Goal: Contribute content

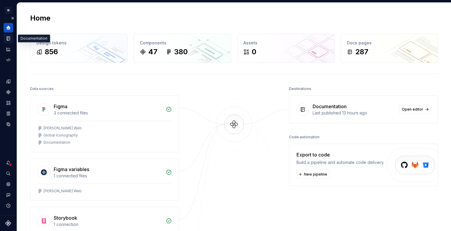
click at [9, 37] on icon "Documentation" at bounding box center [8, 39] width 3 height 4
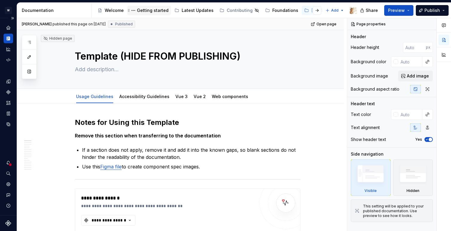
click at [148, 10] on div "Getting started" at bounding box center [153, 10] width 32 height 6
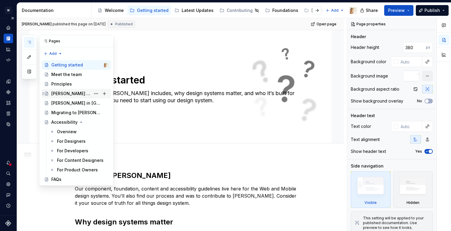
click at [73, 98] on div "[PERSON_NAME] in Code" at bounding box center [79, 94] width 57 height 8
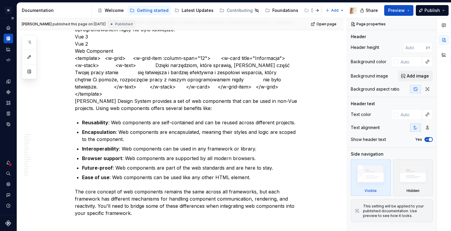
scroll to position [866, 0]
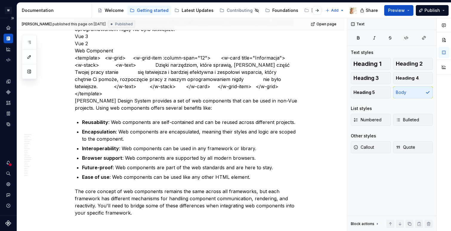
click at [77, 87] on p "Dzięki narzędziom, które sprawią, że każda część Twojej pracy stanie się łatwie…" at bounding box center [188, 61] width 226 height 100
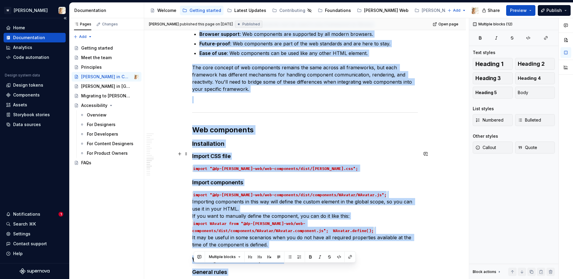
scroll to position [1016, 0]
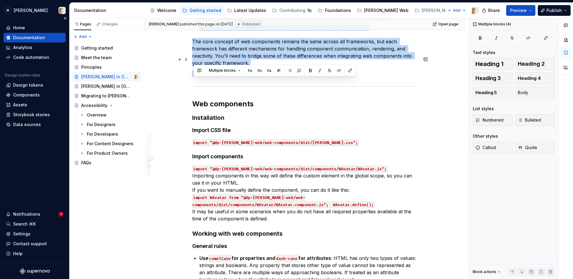
drag, startPoint x: 194, startPoint y: 140, endPoint x: 270, endPoint y: 56, distance: 113.5
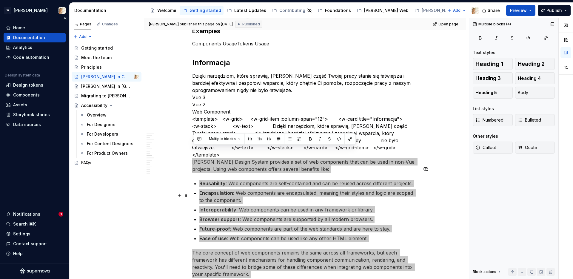
scroll to position [802, 0]
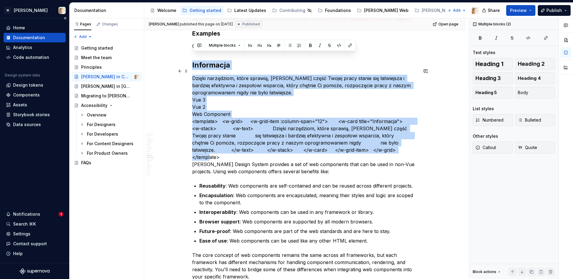
drag, startPoint x: 194, startPoint y: 57, endPoint x: 388, endPoint y: 141, distance: 211.7
click at [388, 141] on div "Introduction Watson provides three libraries: Tokens - a collection of styles t…" at bounding box center [305, 140] width 226 height 1653
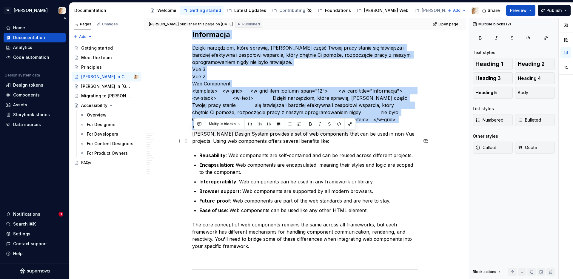
scroll to position [835, 0]
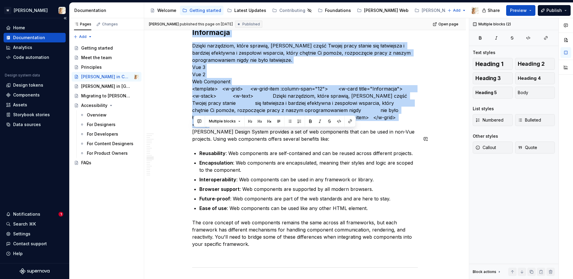
click at [186, 128] on div "Introduction Watson provides three libraries: Tokens - a collection of styles t…" at bounding box center [305, 146] width 322 height 1758
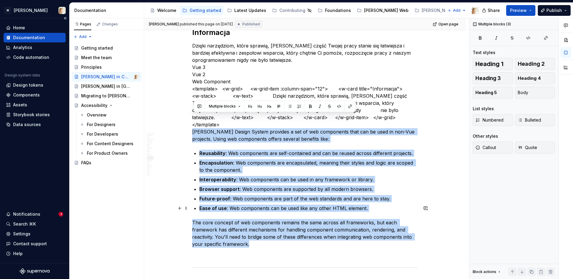
drag, startPoint x: 194, startPoint y: 116, endPoint x: 257, endPoint y: 228, distance: 128.5
click at [257, 228] on div "Introduction Watson provides three libraries: Tokens - a collection of styles t…" at bounding box center [305, 107] width 226 height 1653
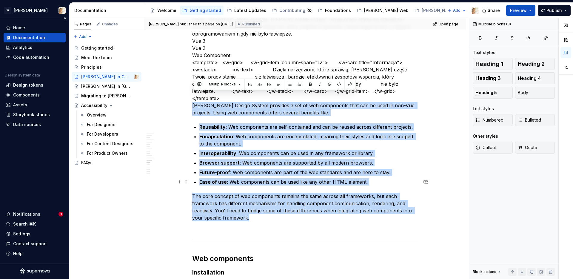
scroll to position [862, 0]
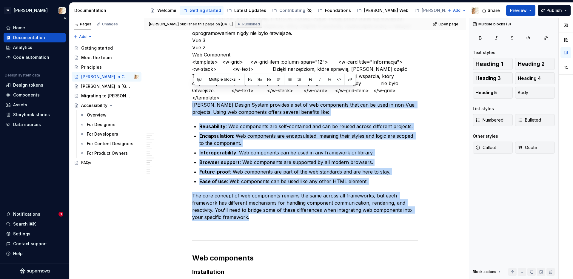
click at [185, 91] on div "Introduction Watson provides three libraries: Tokens - a collection of styles t…" at bounding box center [305, 119] width 322 height 1758
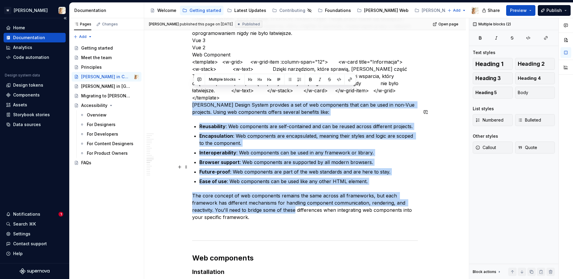
drag, startPoint x: 194, startPoint y: 91, endPoint x: 297, endPoint y: 192, distance: 144.8
click at [297, 192] on div "Introduction Watson provides three libraries: Tokens - a collection of styles t…" at bounding box center [305, 81] width 226 height 1653
click at [167, 92] on div "Introduction Watson provides three libraries: Tokens - a collection of styles t…" at bounding box center [305, 119] width 322 height 1758
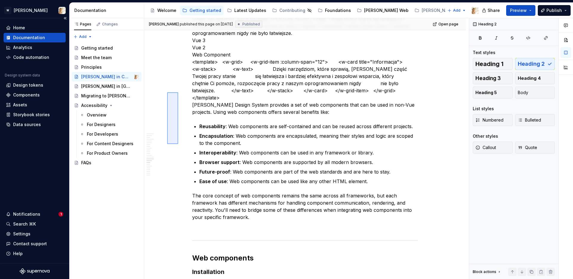
drag, startPoint x: 167, startPoint y: 92, endPoint x: 168, endPoint y: 139, distance: 47.2
click at [168, 140] on div "Watson published this page on September 11, 2025 Published Open page Watson in …" at bounding box center [306, 148] width 325 height 261
click at [195, 90] on p "Dzięki narzędziom, które sprawią, że każda część Twojej pracy stanie się łatwie…" at bounding box center [305, 65] width 226 height 100
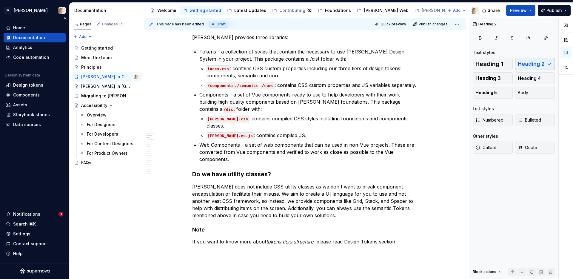
type textarea "*"
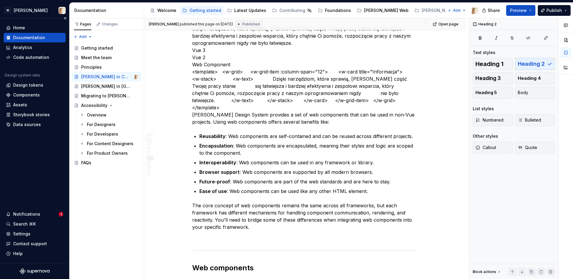
scroll to position [858, 0]
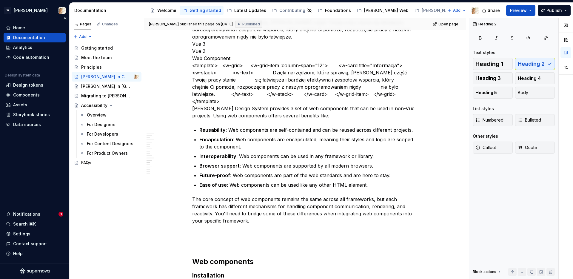
click at [194, 93] on p "Dzięki narzędziom, które sprawią, że każda część Twojej pracy stanie się łatwie…" at bounding box center [305, 69] width 226 height 100
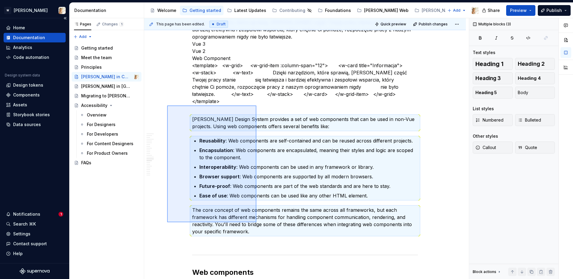
drag, startPoint x: 167, startPoint y: 105, endPoint x: 256, endPoint y: 222, distance: 146.7
click at [256, 222] on div "This page has been edited. Draft Quick preview Publish changes Watson in Code E…" at bounding box center [306, 148] width 325 height 261
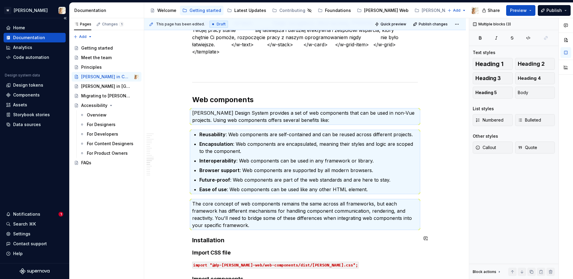
scroll to position [909, 0]
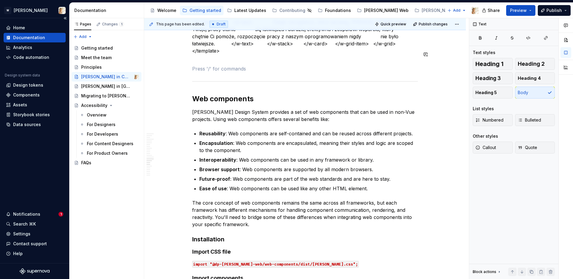
click at [195, 50] on div "Introduction Watson provides three libraries: Tokens - a collection of styles t…" at bounding box center [305, 41] width 226 height 1667
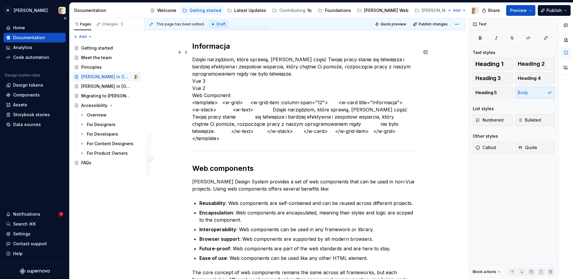
scroll to position [783, 0]
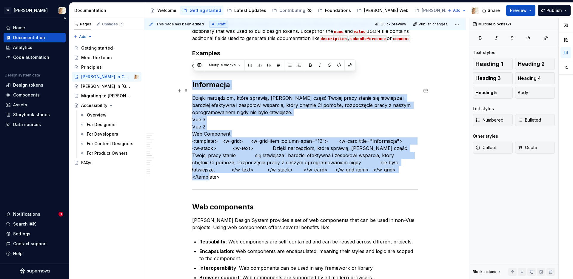
drag, startPoint x: 193, startPoint y: 77, endPoint x: 405, endPoint y: 164, distance: 228.8
click at [405, 164] on div "Introduction Watson provides three libraries: Tokens - a collection of styles t…" at bounding box center [305, 158] width 226 height 1649
click at [427, 90] on button "button" at bounding box center [425, 91] width 8 height 8
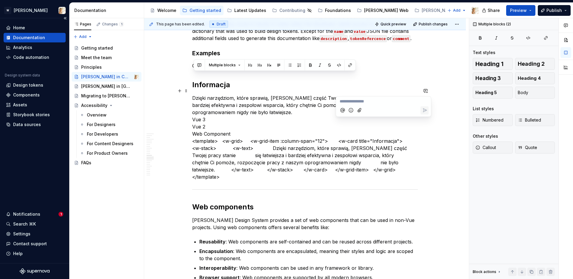
click at [340, 111] on icon "Mention someone" at bounding box center [343, 110] width 6 height 6
click at [354, 83] on span "[PERSON_NAME]" at bounding box center [360, 85] width 34 height 6
click at [427, 111] on icon "Send" at bounding box center [425, 111] width 6 height 6
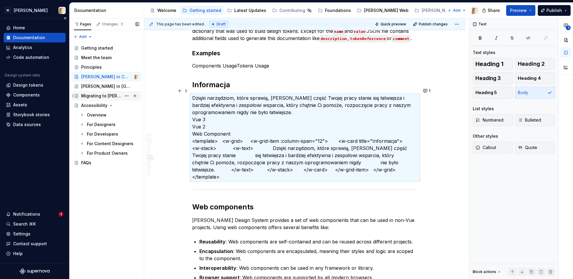
click at [102, 97] on div "Migrating to [PERSON_NAME]" at bounding box center [101, 96] width 40 height 6
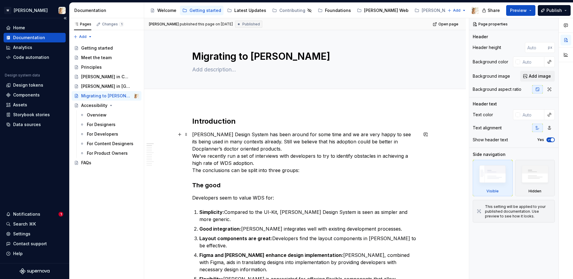
scroll to position [4, 0]
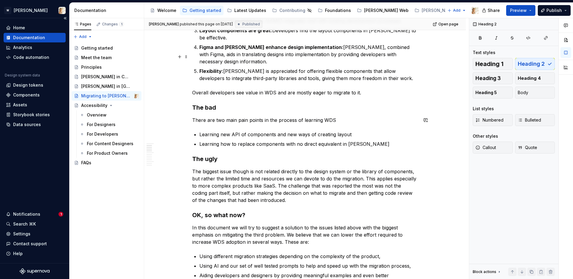
scroll to position [0, 0]
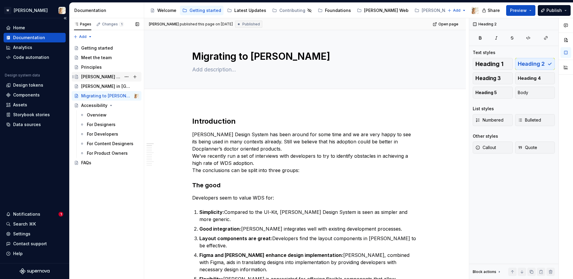
click at [102, 76] on div "[PERSON_NAME] in Code" at bounding box center [101, 77] width 40 height 6
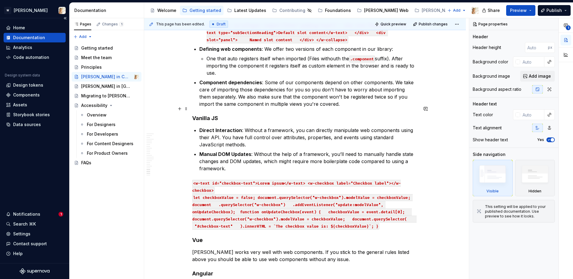
scroll to position [1385, 0]
click at [125, 93] on button "Page tree" at bounding box center [126, 96] width 8 height 8
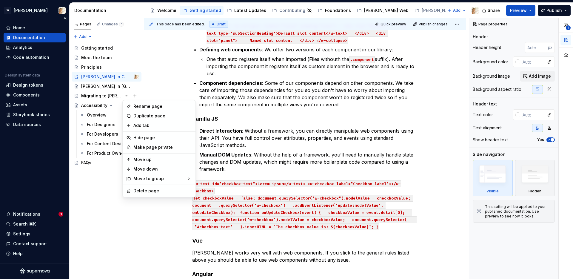
click at [171, 73] on html "W Watson Home Documentation Analytics Code automation Design system data Design…" at bounding box center [286, 139] width 573 height 279
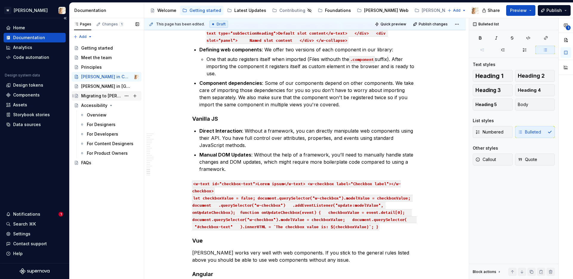
click at [92, 95] on div "Migrating to [PERSON_NAME]" at bounding box center [101, 96] width 40 height 6
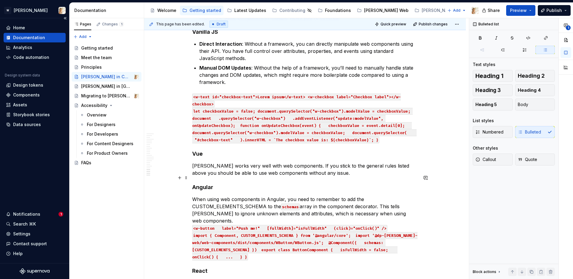
scroll to position [1491, 0]
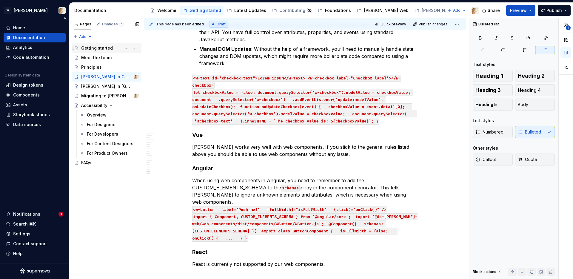
click at [95, 48] on div "Getting started" at bounding box center [97, 48] width 32 height 6
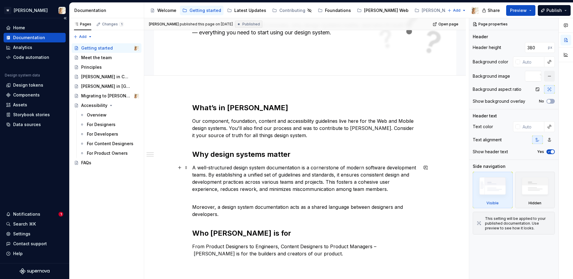
scroll to position [75, 0]
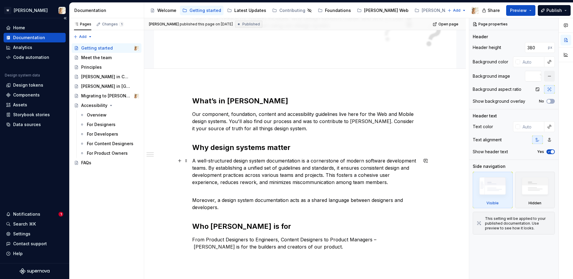
type textarea "*"
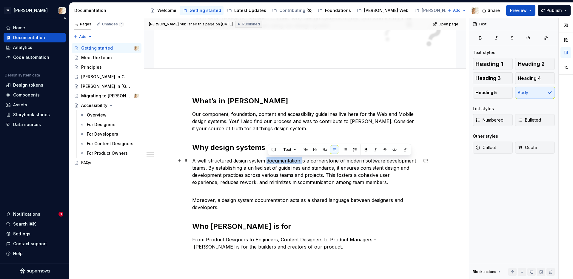
drag, startPoint x: 268, startPoint y: 160, endPoint x: 303, endPoint y: 160, distance: 35.2
click at [303, 160] on p "A well-structured design system documentation is a cornerstone of modern softwa…" at bounding box center [305, 171] width 226 height 29
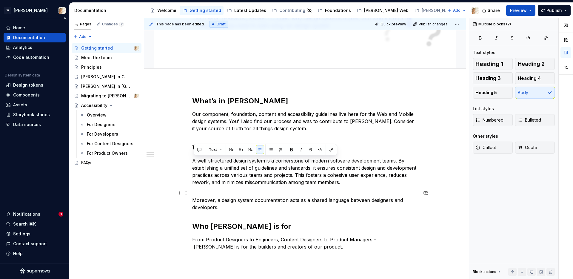
drag, startPoint x: 194, startPoint y: 160, endPoint x: 385, endPoint y: 207, distance: 196.6
click at [385, 207] on div "What’s in Watson Our component, foundation, content and accessibility guideline…" at bounding box center [305, 178] width 226 height 165
click at [429, 192] on button "button" at bounding box center [425, 193] width 8 height 8
click at [340, 212] on icon "Mention someone" at bounding box center [343, 212] width 6 height 6
click at [354, 179] on li "N Nikki" at bounding box center [360, 179] width 39 height 8
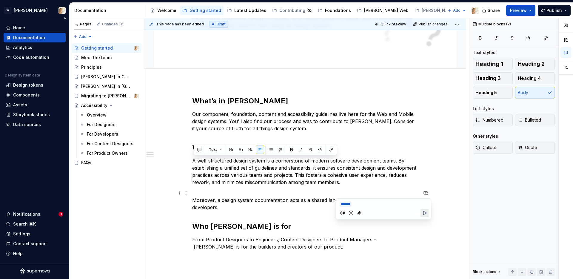
click at [343, 211] on icon "Mention someone" at bounding box center [343, 213] width 6 height 6
click at [370, 187] on span "[PERSON_NAME]" at bounding box center [378, 187] width 34 height 6
click at [426, 218] on icon "Send" at bounding box center [425, 219] width 4 height 4
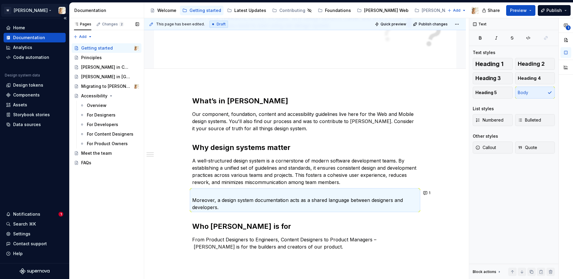
drag, startPoint x: 73, startPoint y: 58, endPoint x: 60, endPoint y: 10, distance: 50.1
click at [127, 86] on button "Page tree" at bounding box center [126, 86] width 8 height 8
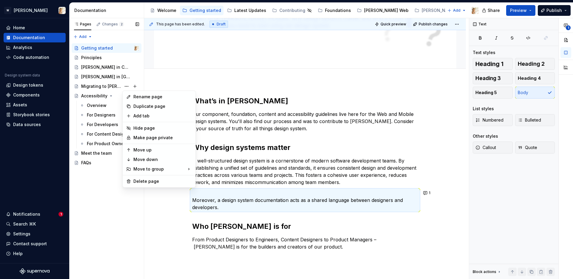
click at [130, 219] on div "Pages Changes 2 Add Accessibility guide for tree Page tree. Navigate the tree w…" at bounding box center [106, 148] width 75 height 261
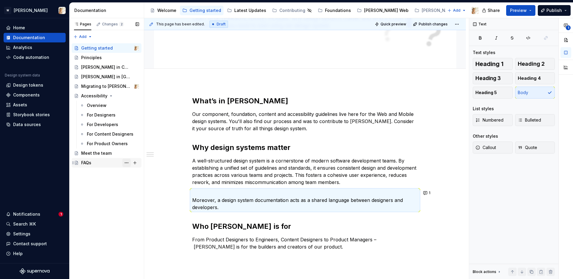
click at [127, 162] on button "Page tree" at bounding box center [126, 162] width 8 height 8
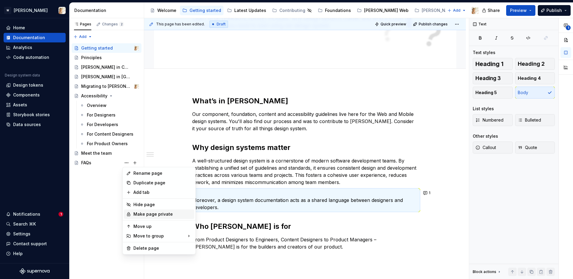
click at [144, 212] on div "Make page private" at bounding box center [162, 214] width 58 height 6
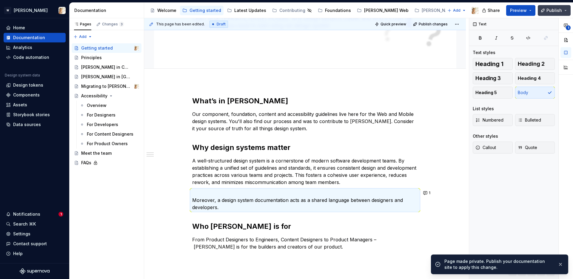
click at [451, 9] on button "Publish" at bounding box center [554, 10] width 33 height 11
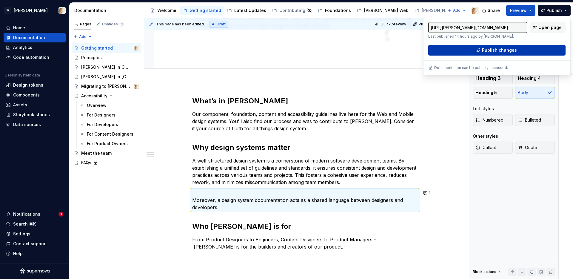
click at [451, 50] on span "Publish changes" at bounding box center [499, 50] width 35 height 6
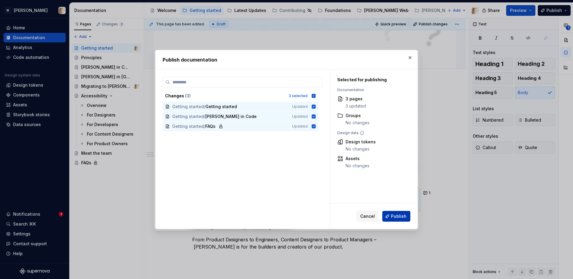
click at [393, 215] on span "Publish" at bounding box center [399, 216] width 16 height 6
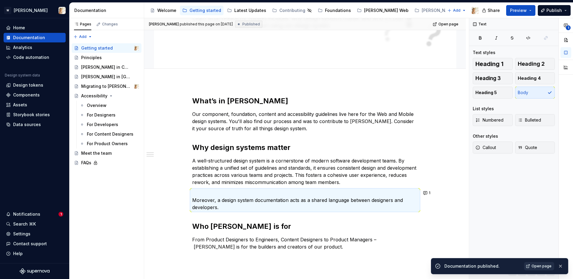
click at [451, 231] on span "Open page" at bounding box center [541, 265] width 20 height 5
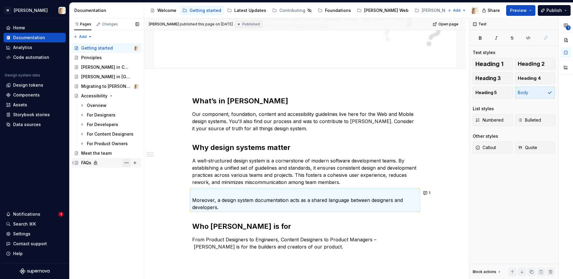
click at [124, 164] on button "Page tree" at bounding box center [126, 162] width 8 height 8
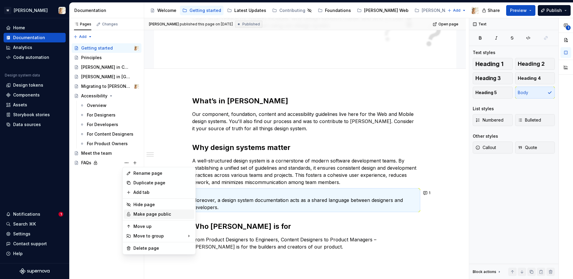
click at [145, 214] on div "Make page public" at bounding box center [162, 214] width 58 height 6
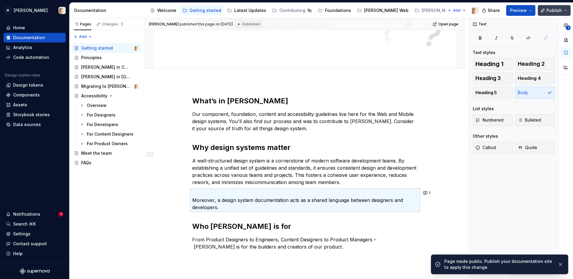
click at [451, 11] on button "Publish" at bounding box center [554, 10] width 33 height 11
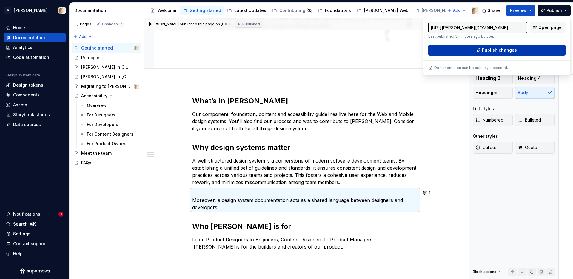
click at [451, 51] on span "Publish changes" at bounding box center [499, 50] width 35 height 6
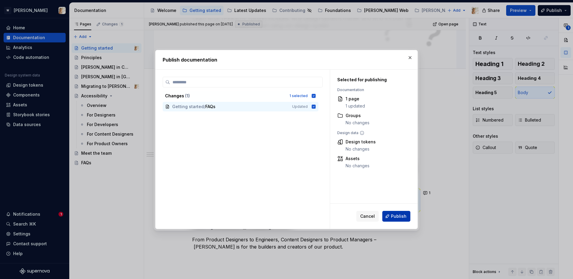
click at [392, 214] on span "Publish" at bounding box center [399, 216] width 16 height 6
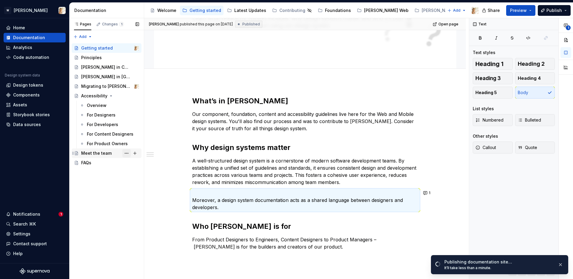
click at [125, 153] on button "Page tree" at bounding box center [126, 153] width 8 height 8
click at [100, 197] on div "Pages Changes 1 Add Accessibility guide for tree Page tree. Navigate the tree w…" at bounding box center [106, 148] width 75 height 261
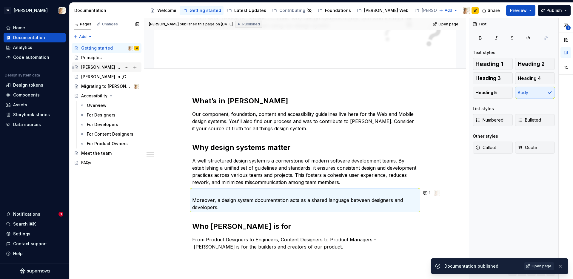
click at [101, 67] on div "[PERSON_NAME] in Code" at bounding box center [101, 67] width 40 height 6
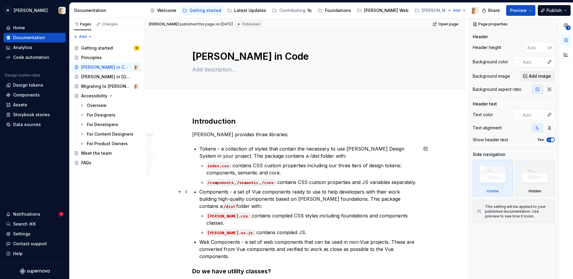
type textarea "*"
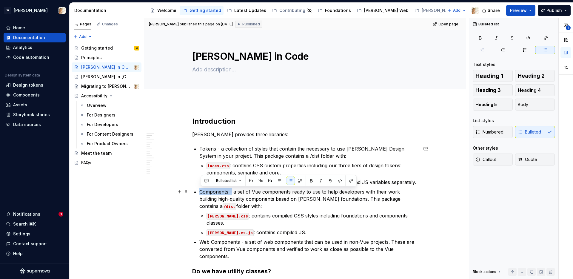
drag, startPoint x: 233, startPoint y: 192, endPoint x: 202, endPoint y: 192, distance: 31.3
click at [202, 192] on p "Components - a set of Vue components ready to use to help developers with their…" at bounding box center [308, 198] width 218 height 21
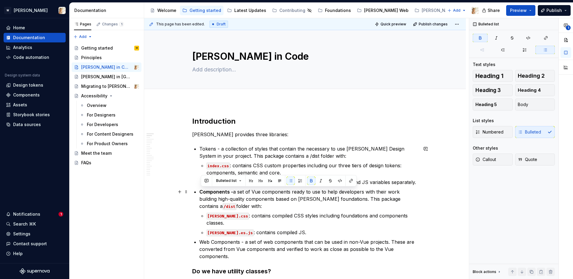
click at [233, 192] on strong "Components -" at bounding box center [216, 192] width 34 height 6
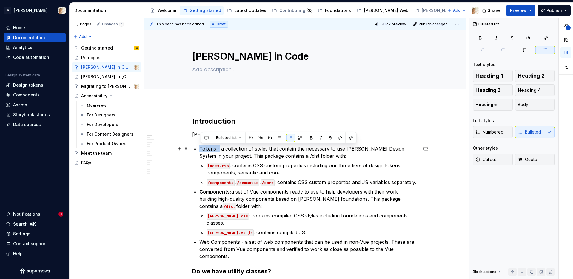
drag, startPoint x: 220, startPoint y: 150, endPoint x: 201, endPoint y: 151, distance: 19.4
click at [201, 151] on p "Tokens - a collection of styles that contain the necessary to use Watson Design…" at bounding box center [308, 152] width 218 height 14
click at [220, 149] on strong "Tokens -" at bounding box center [209, 149] width 21 height 6
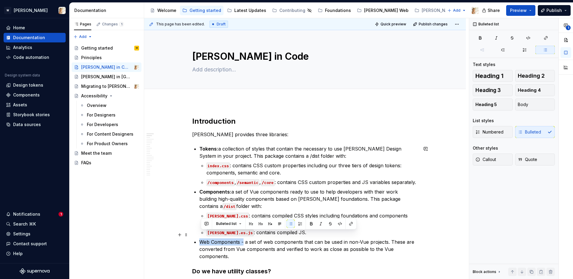
drag, startPoint x: 245, startPoint y: 235, endPoint x: 202, endPoint y: 235, distance: 43.0
click at [202, 231] on p "Web Components - a set of web components that can be used in non-Vue projects. …" at bounding box center [308, 248] width 218 height 21
click at [245, 231] on strong "Web Components -" at bounding box center [221, 242] width 45 height 6
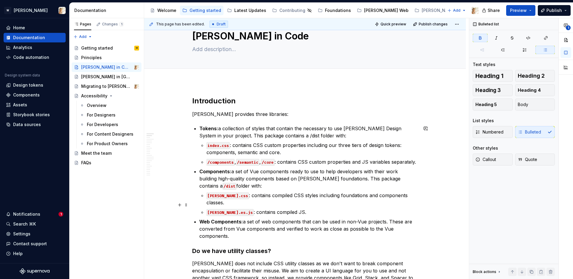
scroll to position [24, 0]
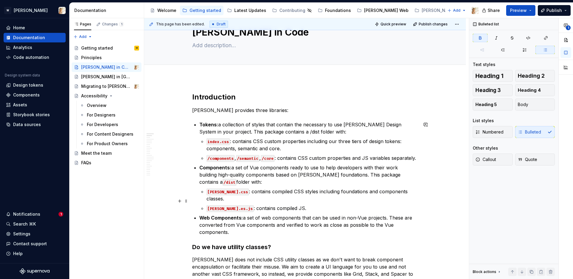
click at [310, 204] on p "watson.es.js : contains compiled JS." at bounding box center [311, 207] width 211 height 7
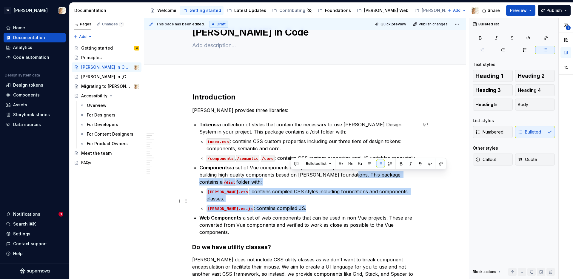
drag, startPoint x: 329, startPoint y: 173, endPoint x: 316, endPoint y: 199, distance: 28.3
click at [316, 199] on li "Components: a set of Vue components ready to use to help developers with their …" at bounding box center [308, 188] width 218 height 48
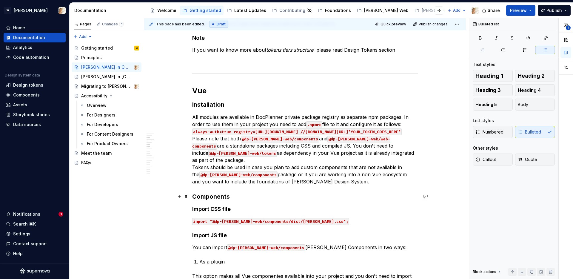
scroll to position [258, 0]
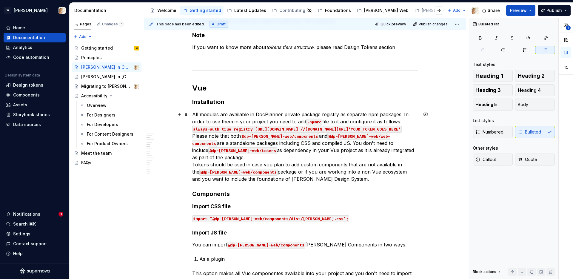
click at [232, 132] on code "always-auth=true registry=https://npm-proxy.docplanner.io //npm-proxy.docplanne…" at bounding box center [296, 129] width 209 height 7
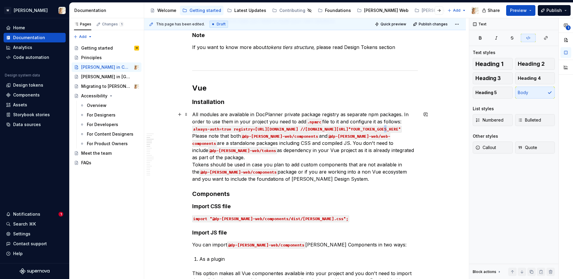
click at [232, 132] on code "always-auth=true registry=https://npm-proxy.docplanner.io //npm-proxy.docplanne…" at bounding box center [296, 129] width 209 height 7
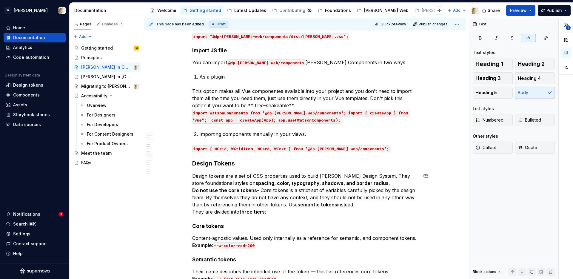
scroll to position [442, 0]
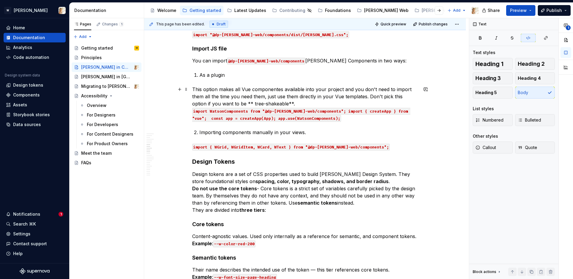
click at [258, 112] on code "import WatsonComponents from "@dp-watson-web/components"; import { createApp } …" at bounding box center [301, 115] width 218 height 14
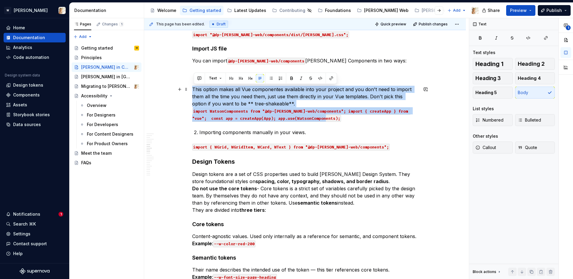
click at [258, 112] on code "import WatsonComponents from "@dp-watson-web/components"; import { createApp } …" at bounding box center [301, 115] width 218 height 14
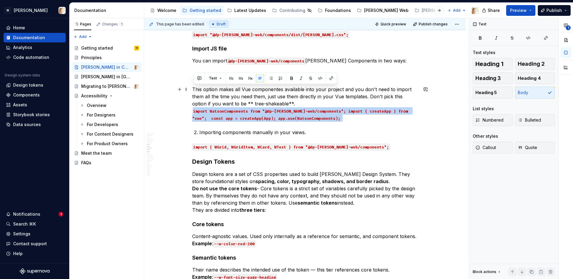
click at [258, 112] on code "import WatsonComponents from "@dp-watson-web/components"; import { createApp } …" at bounding box center [301, 115] width 218 height 14
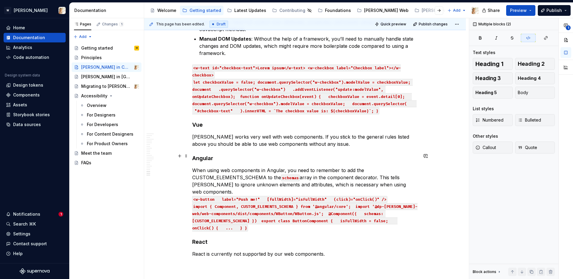
scroll to position [1468, 0]
click at [335, 231] on p "React is currently not supported by our web components." at bounding box center [305, 256] width 226 height 14
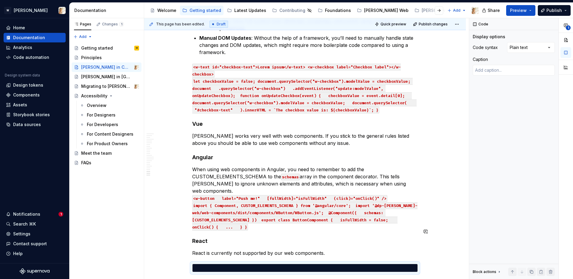
scroll to position [0, 0]
click at [239, 202] on code "import { Component, CUSTOM_ELEMENTS_SCHEMA } from '@angular/core'; import '@dp-…" at bounding box center [304, 216] width 225 height 28
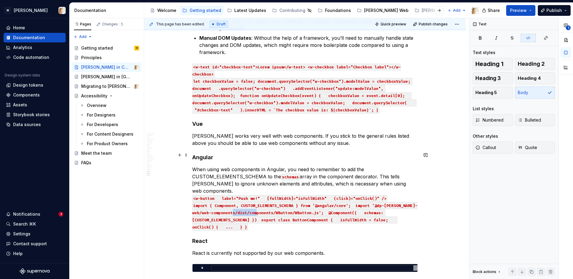
click at [239, 202] on code "import { Component, CUSTOM_ELEMENTS_SCHEMA } from '@angular/core'; import '@dp-…" at bounding box center [304, 216] width 225 height 28
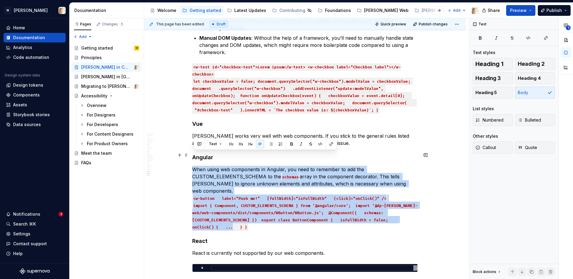
click at [239, 202] on code "import { Component, CUSTOM_ELEMENTS_SCHEMA } from '@angular/core'; import '@dp-…" at bounding box center [304, 216] width 225 height 28
click at [194, 195] on code "<w-button label="Push me!" [fullWidth]="isFullWidth" (click)="onClick()" />" at bounding box center [289, 198] width 195 height 7
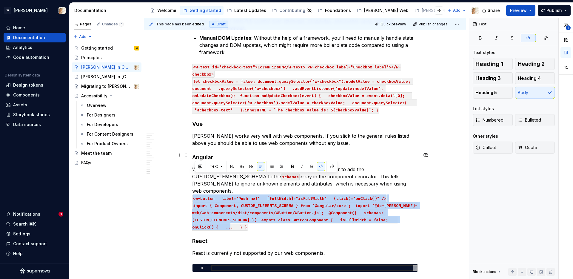
drag, startPoint x: 195, startPoint y: 177, endPoint x: 249, endPoint y: 204, distance: 60.6
click at [249, 204] on p "When using web components in Angular, you need to remember to add the CUSTOM_EL…" at bounding box center [305, 198] width 226 height 64
copy p "<w-button label="Push me!" [fullWidth]="isFullWidth" (click)="onClick()" /> imp…"
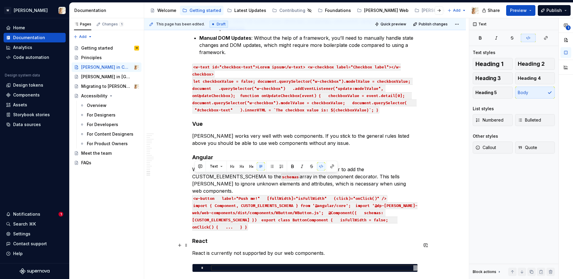
click at [218, 231] on div at bounding box center [314, 267] width 206 height 5
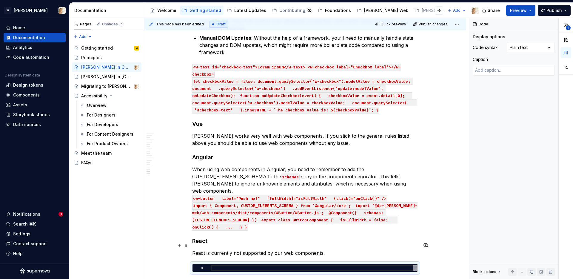
type textarea "*"
type textarea "**********"
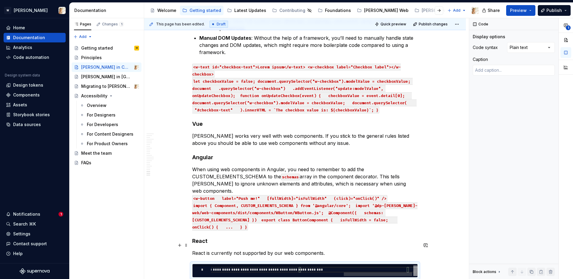
type textarea "*"
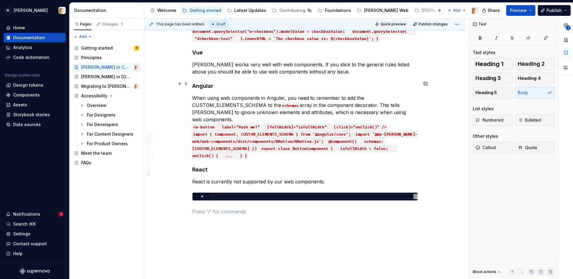
scroll to position [1545, 0]
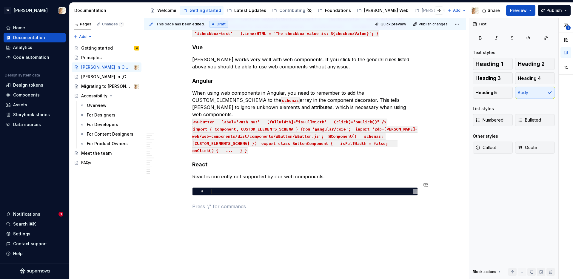
click at [249, 203] on p at bounding box center [305, 206] width 226 height 7
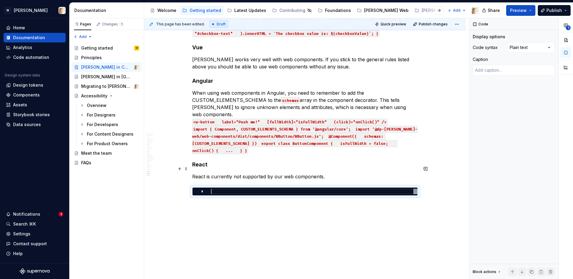
click at [232, 189] on div at bounding box center [314, 191] width 206 height 5
type textarea "*"
type textarea "**********"
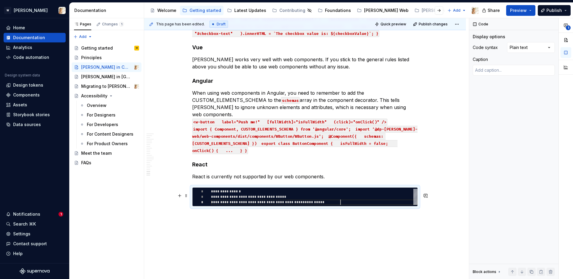
click at [207, 213] on p at bounding box center [305, 216] width 226 height 7
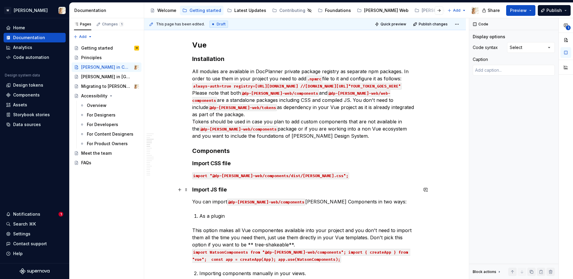
scroll to position [301, 0]
click at [94, 76] on div "[PERSON_NAME] in [GEOGRAPHIC_DATA]" at bounding box center [101, 77] width 40 height 6
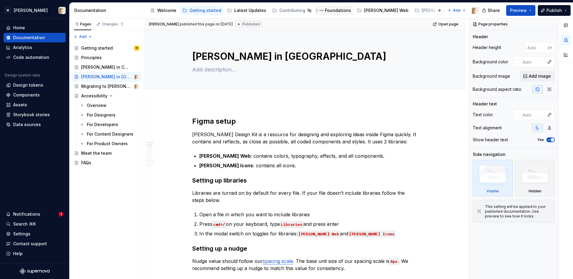
click at [330, 8] on div "Foundations" at bounding box center [338, 10] width 26 height 6
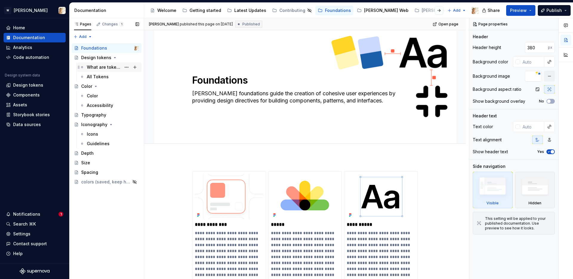
click at [101, 66] on div "What are tokens?" at bounding box center [104, 67] width 34 height 6
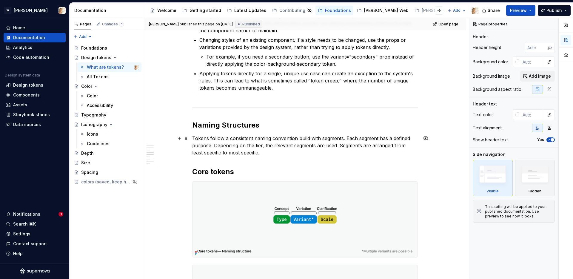
scroll to position [493, 0]
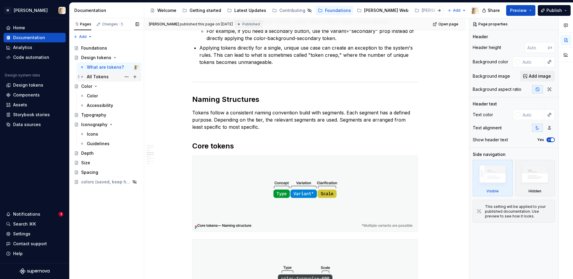
click at [101, 77] on div "All Tokens" at bounding box center [98, 77] width 22 height 6
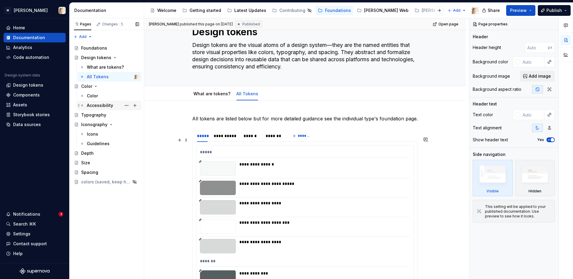
scroll to position [25, 0]
click at [98, 67] on div "What are tokens?" at bounding box center [104, 67] width 34 height 6
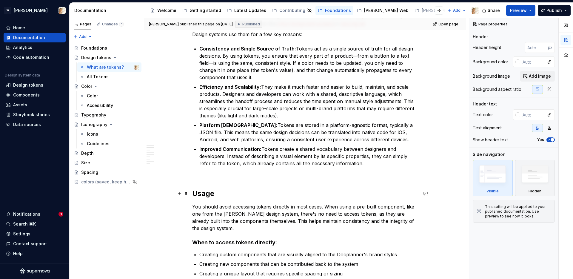
scroll to position [154, 0]
click at [204, 11] on div "Getting started" at bounding box center [205, 10] width 32 height 6
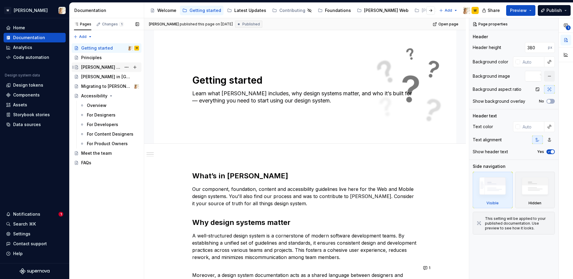
click at [102, 66] on div "[PERSON_NAME] in Code" at bounding box center [101, 67] width 40 height 6
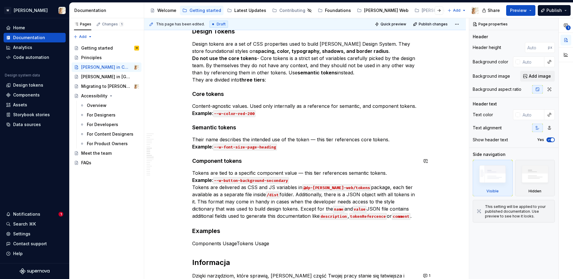
scroll to position [580, 0]
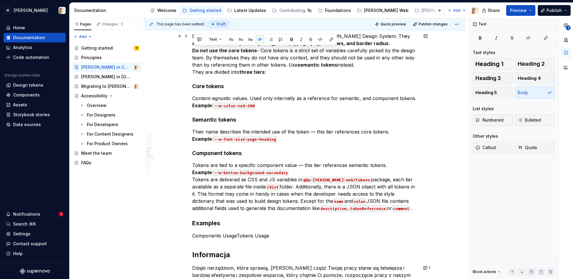
drag, startPoint x: 194, startPoint y: 51, endPoint x: 355, endPoint y: 61, distance: 161.5
click at [355, 61] on p "Design tokens are a set of CSS properties used to build Watson Design System. T…" at bounding box center [305, 54] width 226 height 43
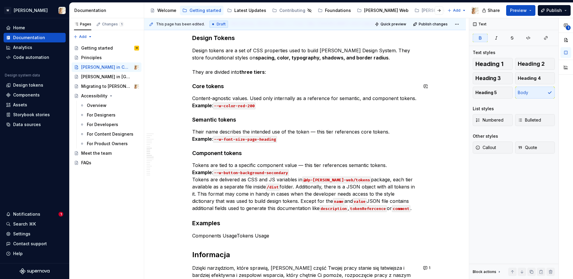
scroll to position [558, 0]
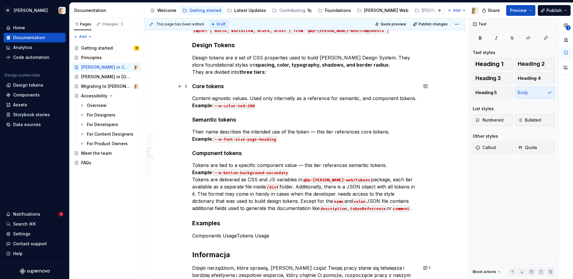
click at [230, 87] on h4 "Core tokens" at bounding box center [305, 86] width 226 height 7
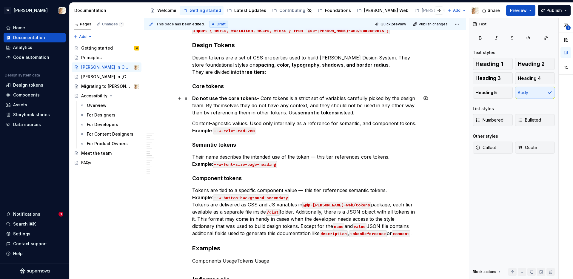
click at [228, 105] on p "Do not use the core tokens - Core tokens is a strict set of variables carefully…" at bounding box center [305, 105] width 226 height 21
click at [451, 147] on span "Callout" at bounding box center [485, 147] width 21 height 6
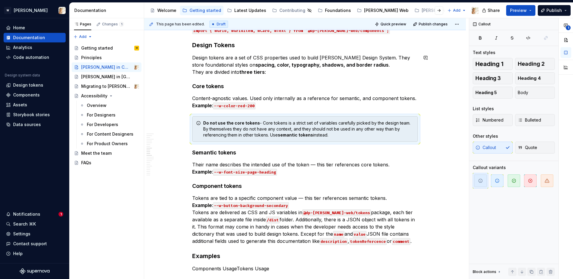
drag, startPoint x: 187, startPoint y: 103, endPoint x: 232, endPoint y: 3, distance: 108.7
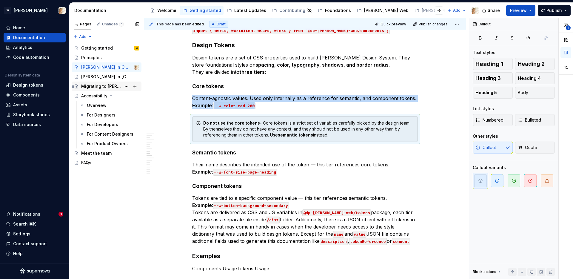
click at [107, 84] on div "Migrating to [PERSON_NAME]" at bounding box center [101, 86] width 40 height 6
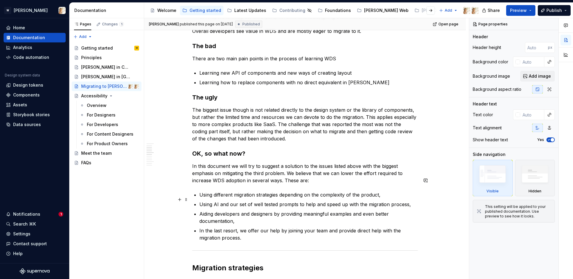
scroll to position [252, 0]
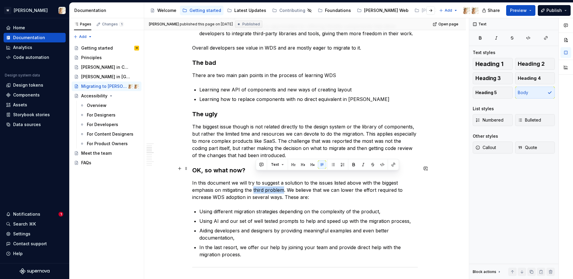
drag, startPoint x: 256, startPoint y: 175, endPoint x: 285, endPoint y: 175, distance: 29.6
click at [285, 179] on p "In this document we will try to suggest a solution to the issues listed above w…" at bounding box center [305, 189] width 226 height 21
type textarea "*"
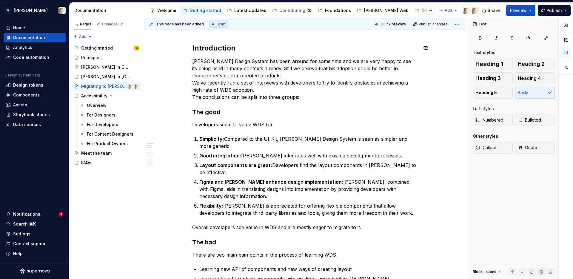
scroll to position [9, 0]
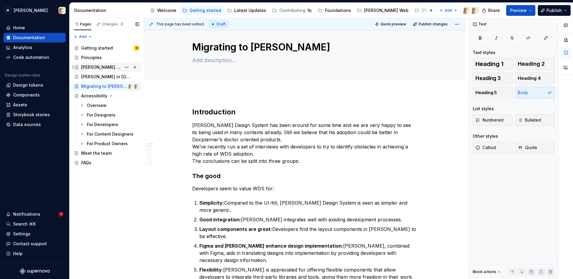
click at [90, 65] on div "[PERSON_NAME] in Code" at bounding box center [101, 67] width 40 height 6
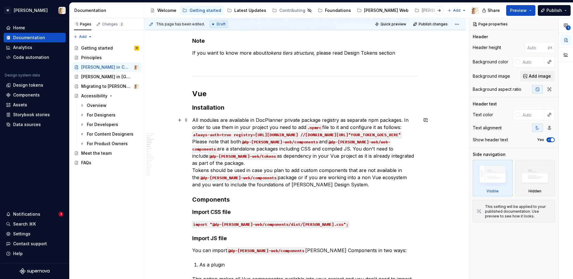
scroll to position [254, 0]
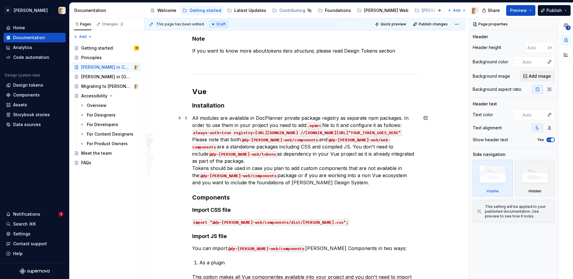
type textarea "*"
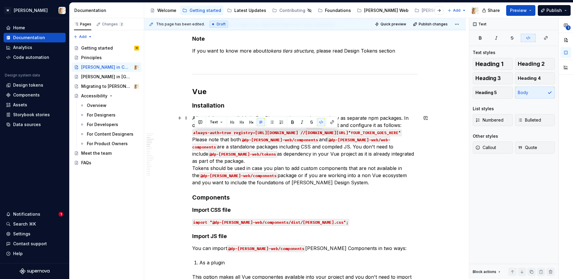
drag, startPoint x: 194, startPoint y: 132, endPoint x: 322, endPoint y: 138, distance: 128.1
click at [322, 136] on code "always-auth=true registry=https://npm-proxy.docplanner.io //npm-proxy.docplanne…" at bounding box center [296, 132] width 209 height 7
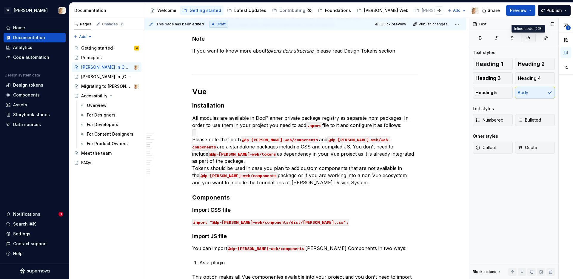
click at [451, 36] on icon "button" at bounding box center [528, 38] width 5 height 5
click at [207, 133] on p "All modules are available in DocPlanner private package registry as separate np…" at bounding box center [305, 150] width 226 height 72
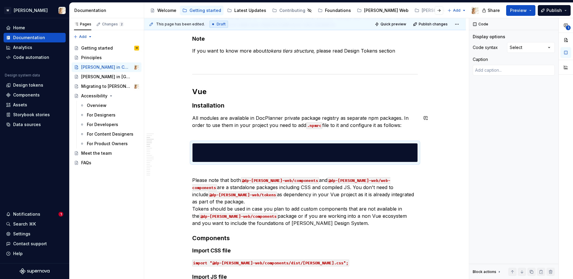
scroll to position [0, 0]
click at [195, 134] on p "All modules are available in DocPlanner private package registry as separate np…" at bounding box center [305, 124] width 226 height 21
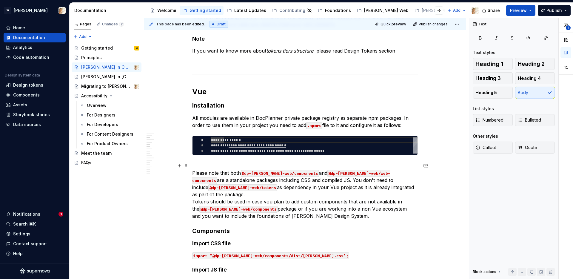
click at [198, 163] on p "Please note that both @dp-watson-web/components and @dp-watson-web/web-componen…" at bounding box center [305, 190] width 226 height 57
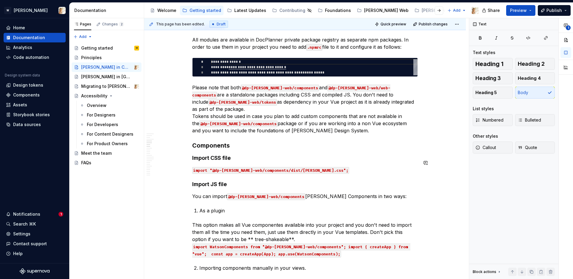
scroll to position [334, 0]
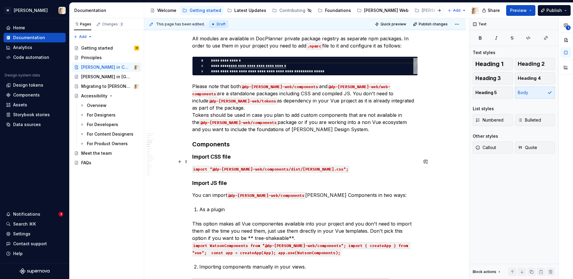
click at [323, 165] on p "import "@dp-watson-web/components/dist/watson.css";" at bounding box center [305, 168] width 226 height 7
click at [242, 153] on h4 "Import CSS file" at bounding box center [305, 156] width 226 height 7
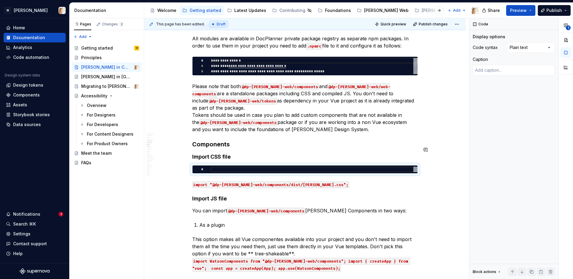
type textarea "*"
type textarea "**********"
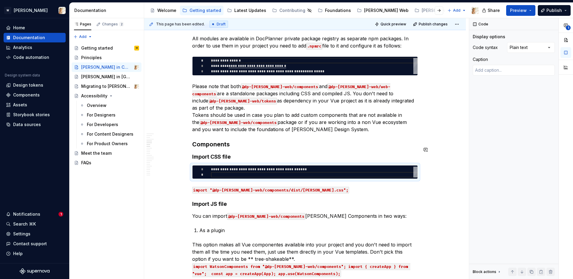
type textarea "*"
type textarea "**********"
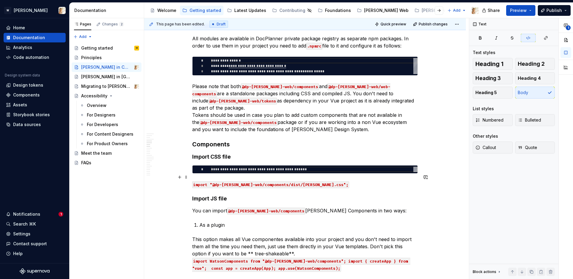
click at [334, 181] on p "import "@dp-watson-web/components/dist/watson.css";" at bounding box center [305, 184] width 226 height 7
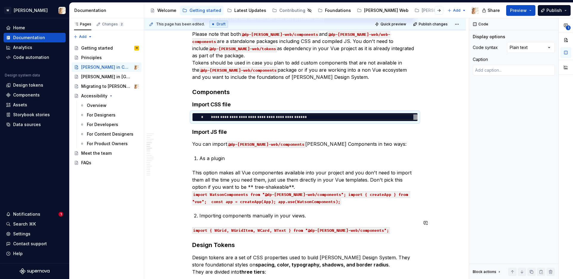
scroll to position [387, 0]
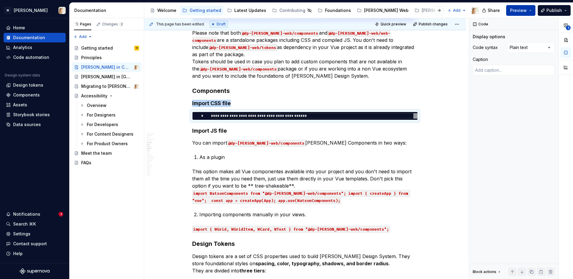
click at [451, 8] on span "Preview" at bounding box center [518, 10] width 17 height 6
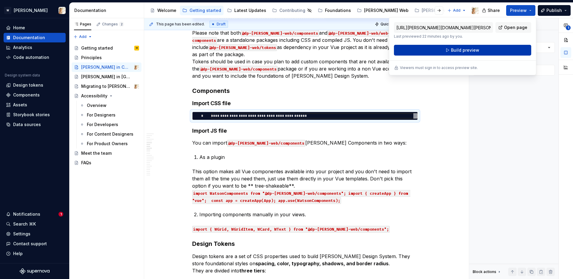
click at [451, 47] on span "Build preview" at bounding box center [465, 50] width 28 height 6
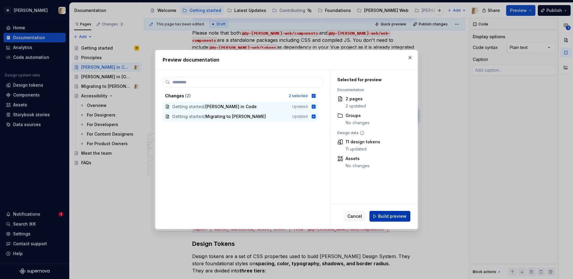
click at [383, 215] on span "Build preview" at bounding box center [392, 216] width 28 height 6
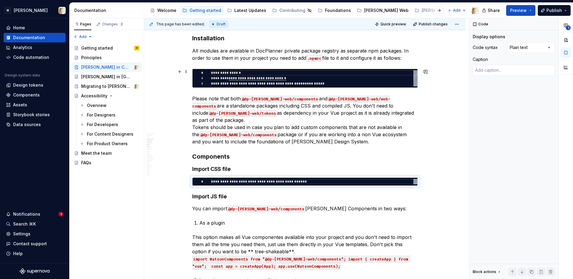
scroll to position [312, 0]
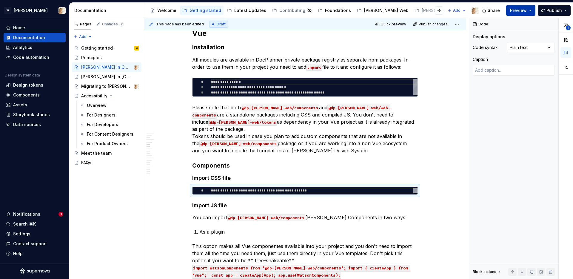
click at [451, 14] on button "Preview" at bounding box center [520, 10] width 29 height 11
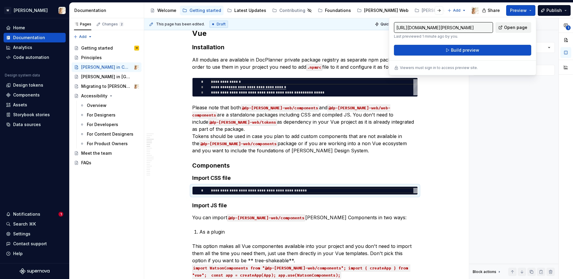
click at [451, 31] on link "Open page" at bounding box center [513, 27] width 36 height 11
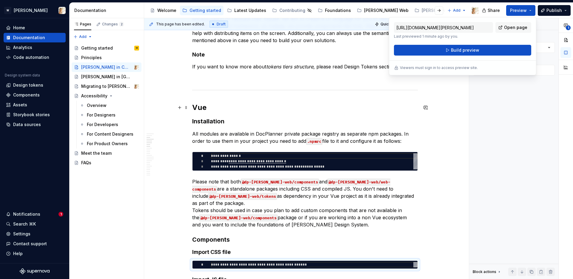
scroll to position [232, 0]
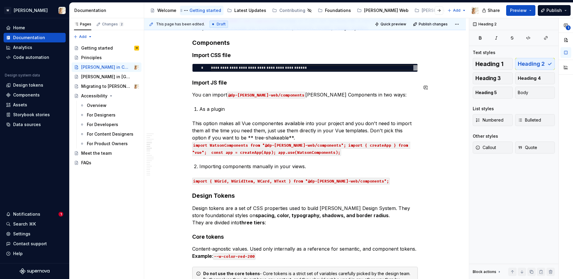
scroll to position [425, 0]
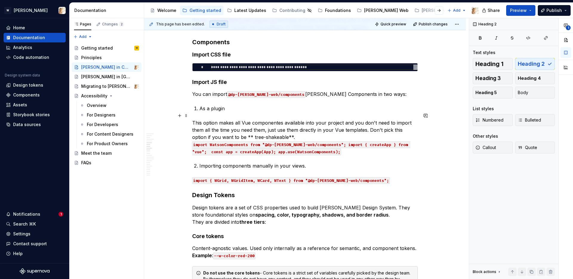
click at [332, 129] on p "This option makes all Vue componentes available into your project and you don't…" at bounding box center [305, 137] width 226 height 36
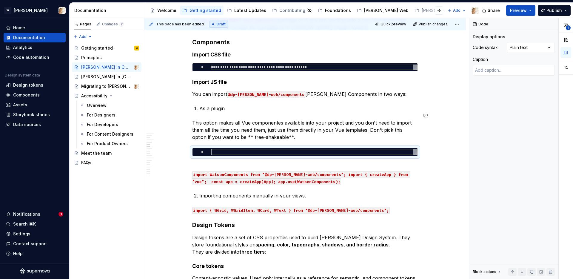
type textarea "*"
type textarea "**********"
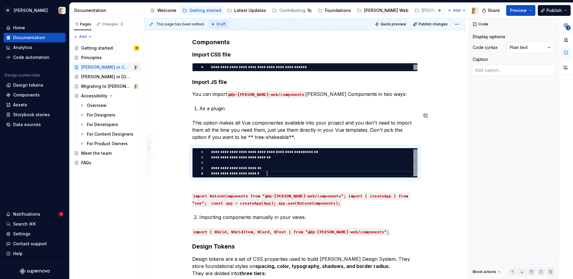
scroll to position [21, 56]
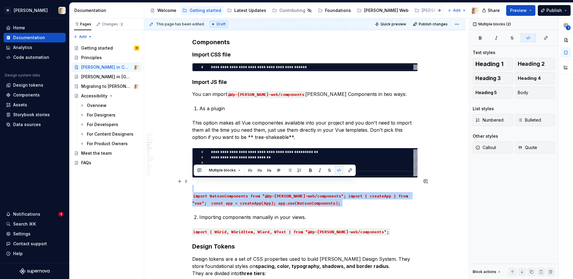
drag, startPoint x: 330, startPoint y: 199, endPoint x: 276, endPoint y: 180, distance: 57.1
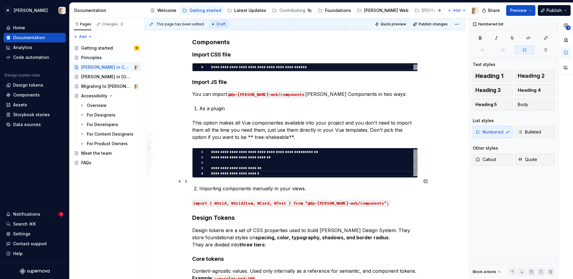
click at [308, 185] on p "Importing components manually in your views." at bounding box center [308, 188] width 218 height 7
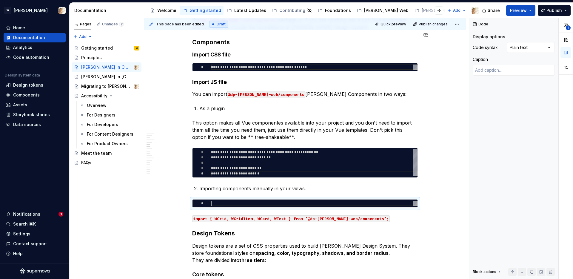
type textarea "*"
type textarea "**********"
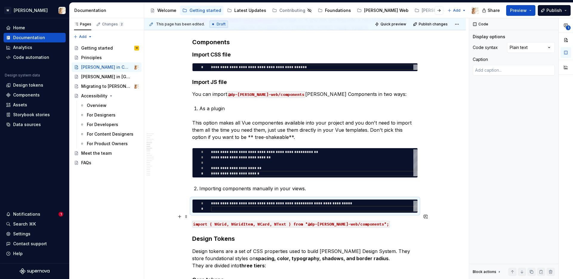
type textarea "*"
type textarea "**********"
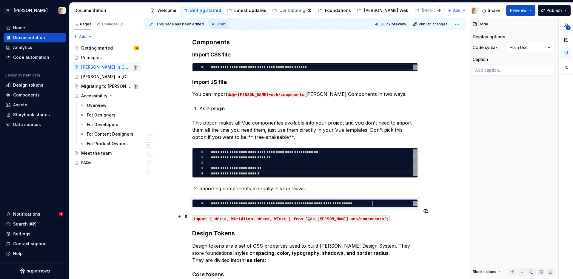
scroll to position [0, 161]
click at [329, 215] on code "import { WGrid, WGridItem, WCard, WText } from "@dp-watson-web/components";" at bounding box center [291, 218] width 198 height 7
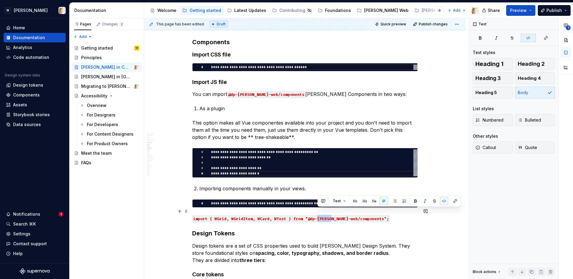
click at [329, 215] on code "import { WGrid, WGridItem, WCard, WText } from "@dp-watson-web/components";" at bounding box center [291, 218] width 198 height 7
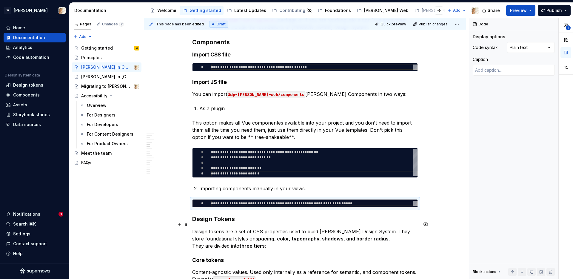
click at [313, 231] on strong "spacing, color, typography, shadows, and border radius" at bounding box center [321, 238] width 133 height 6
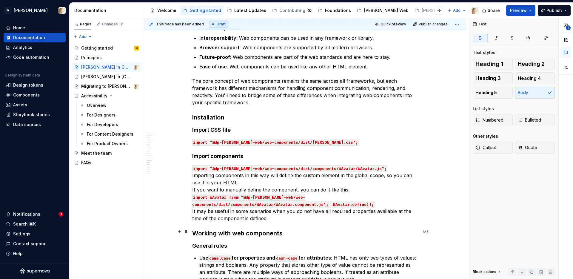
scroll to position [1033, 0]
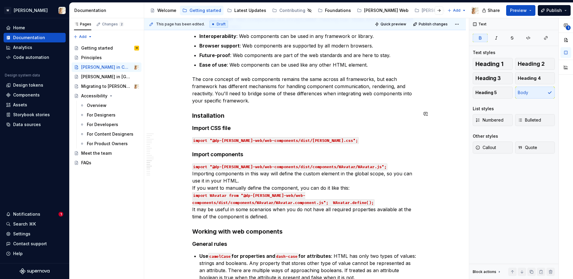
click at [258, 124] on h4 "Import CSS file" at bounding box center [305, 127] width 226 height 7
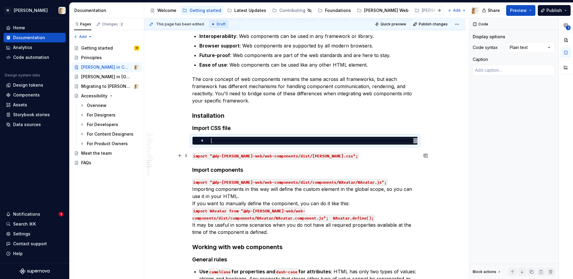
click at [253, 166] on h4 "Import components" at bounding box center [305, 169] width 226 height 7
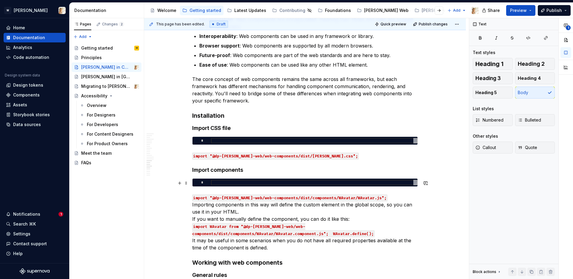
click at [355, 205] on p "import "@dp-watson-web/web-components/dist/components/WAvatar/WAvatar.js"; Impo…" at bounding box center [305, 222] width 226 height 57
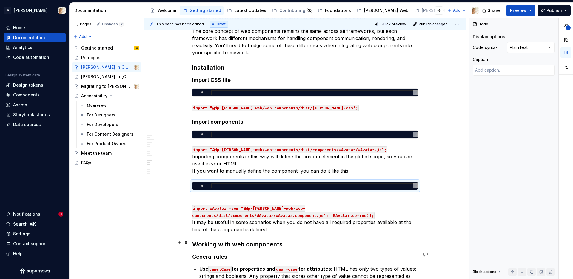
scroll to position [1057, 0]
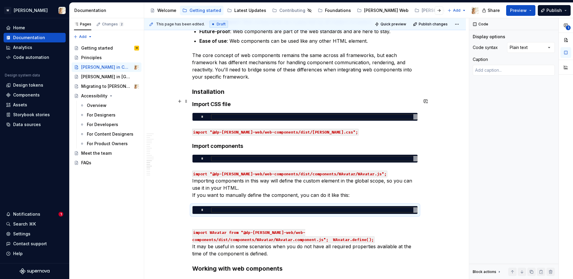
type textarea "*"
click at [218, 114] on div at bounding box center [314, 116] width 206 height 5
type textarea "**********"
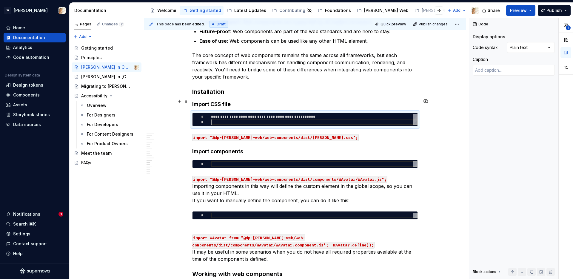
scroll to position [5, 0]
type textarea "*"
type textarea "**********"
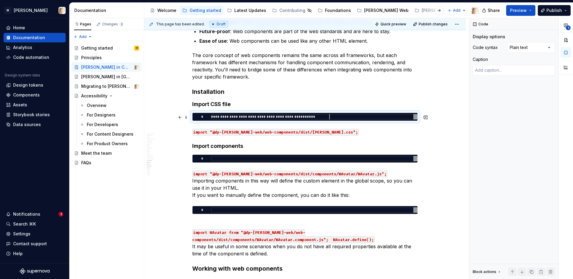
click at [236, 129] on code "import "@dp-watson-web/web-components/dist/watson.css";" at bounding box center [275, 132] width 167 height 7
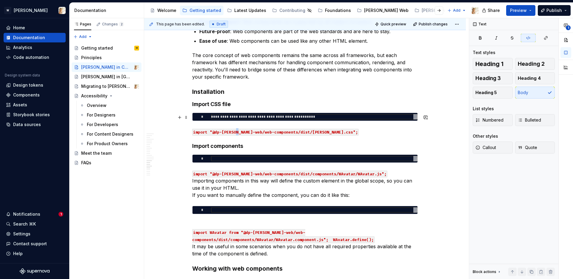
click at [236, 129] on code "import "@dp-watson-web/web-components/dist/watson.css";" at bounding box center [275, 132] width 167 height 7
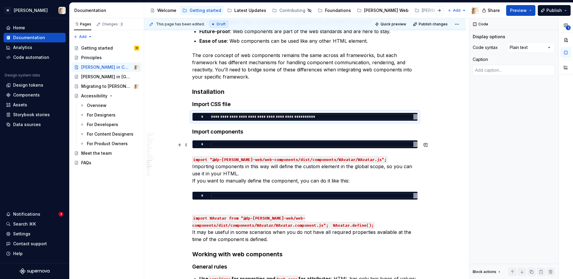
click at [248, 156] on code "import "@dp-watson-web/web-components/dist/components/WAvatar/WAvatar.js";" at bounding box center [289, 159] width 195 height 7
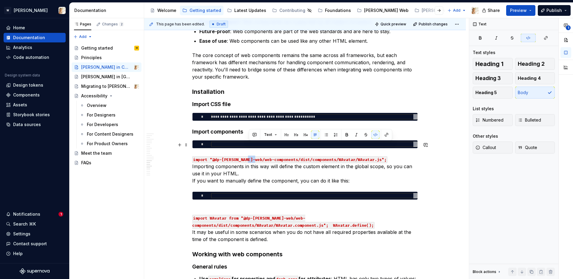
click at [248, 156] on code "import "@dp-watson-web/web-components/dist/components/WAvatar/WAvatar.js";" at bounding box center [289, 159] width 195 height 7
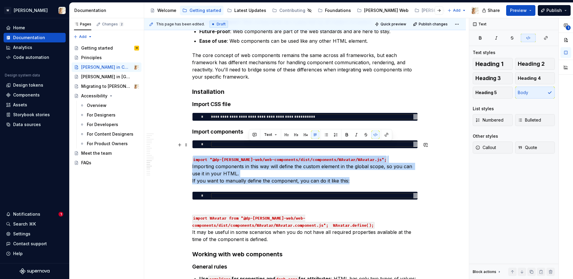
click at [248, 156] on code "import "@dp-watson-web/web-components/dist/components/WAvatar/WAvatar.js";" at bounding box center [289, 159] width 195 height 7
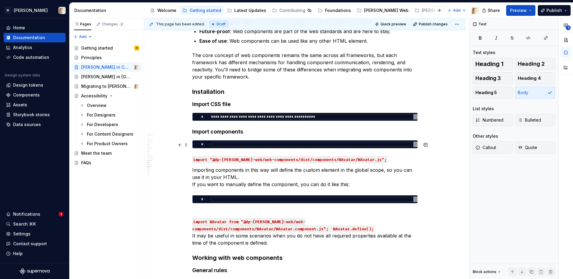
click at [199, 156] on code "import "@dp-watson-web/web-components/dist/components/WAvatar/WAvatar.js";" at bounding box center [289, 159] width 195 height 7
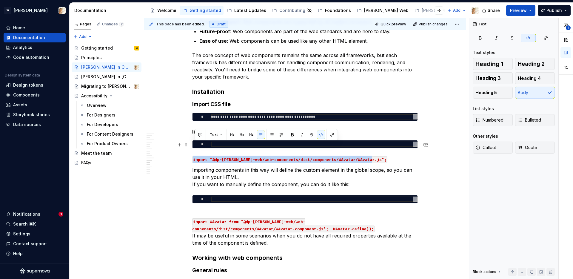
click at [199, 156] on code "import "@dp-watson-web/web-components/dist/components/WAvatar/WAvatar.js";" at bounding box center [289, 159] width 195 height 7
copy code "import "@dp-watson-web/web-components/dist/components/WAvatar/WAvatar.js";"
click at [352, 141] on div at bounding box center [314, 143] width 206 height 5
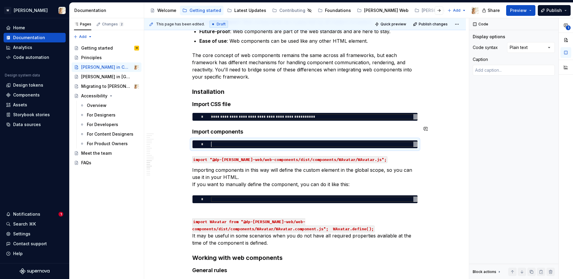
type textarea "*"
type textarea "**********"
click at [351, 156] on code "import "@dp-watson-web/web-components/dist/components/WAvatar/WAvatar.js";" at bounding box center [289, 159] width 195 height 7
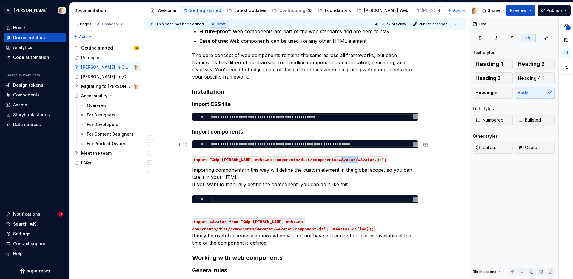
click at [351, 156] on code "import "@dp-watson-web/web-components/dist/components/WAvatar/WAvatar.js";" at bounding box center [289, 159] width 195 height 7
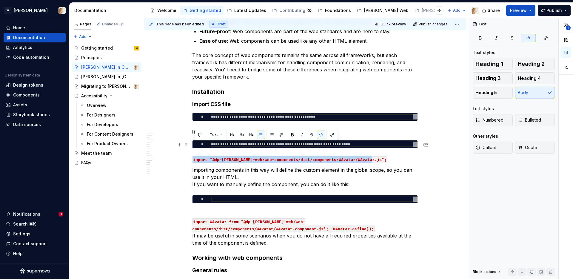
click at [351, 156] on code "import "@dp-watson-web/web-components/dist/components/WAvatar/WAvatar.js";" at bounding box center [289, 159] width 195 height 7
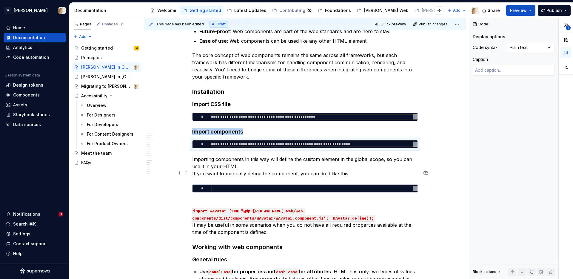
type textarea "*"
click at [215, 186] on div at bounding box center [314, 188] width 206 height 5
type textarea "**********"
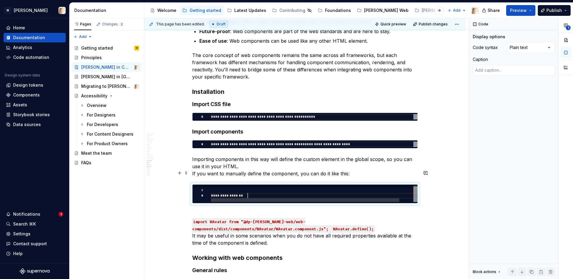
scroll to position [11, 37]
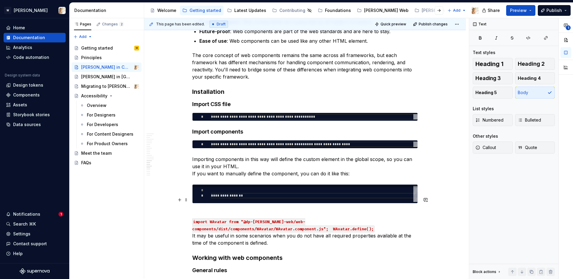
click at [206, 210] on p "import WAvatar from "@dp-watson-web/web-components/dist/components/WAvatar/WAva…" at bounding box center [305, 228] width 226 height 36
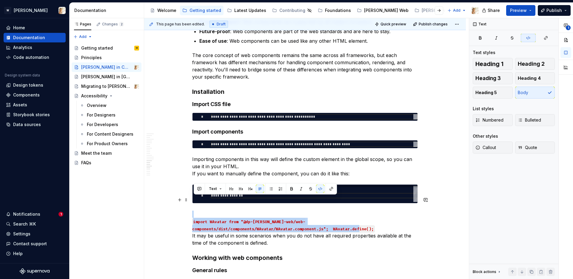
drag, startPoint x: 198, startPoint y: 197, endPoint x: 379, endPoint y: 212, distance: 181.5
click at [379, 212] on p "import WAvatar from "@dp-watson-web/web-components/dist/components/WAvatar/WAva…" at bounding box center [305, 228] width 226 height 36
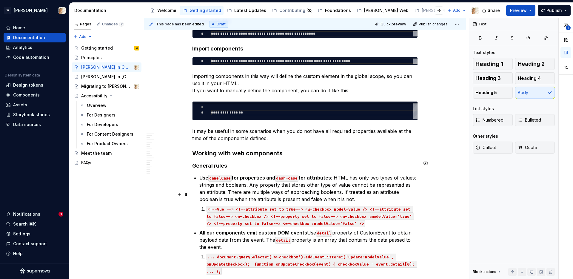
scroll to position [1141, 0]
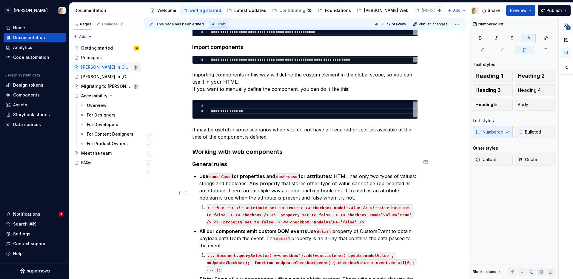
click at [206, 204] on li "<!--Vue --> <!--attribute set to true--> <w-checkbox model-value /> <!--attribu…" at bounding box center [311, 214] width 211 height 21
click at [332, 182] on p "Use camelCase for properties and dash-case for attributes : HTML has only two t…" at bounding box center [308, 186] width 218 height 29
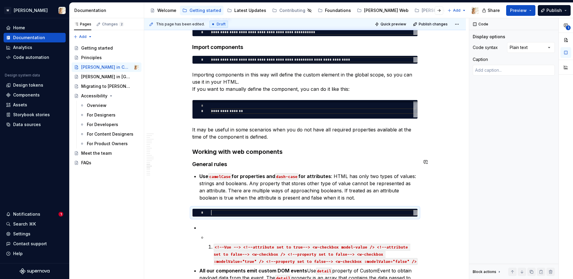
type textarea "*"
type textarea "**********"
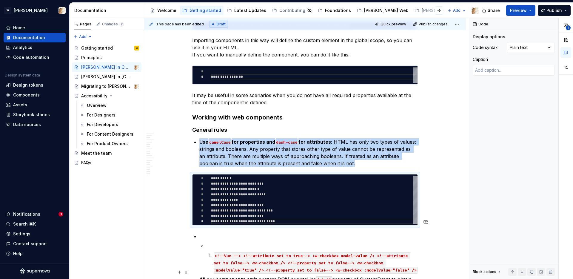
scroll to position [1198, 0]
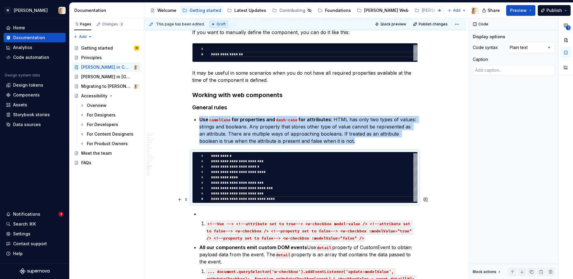
click at [204, 210] on p at bounding box center [308, 213] width 218 height 7
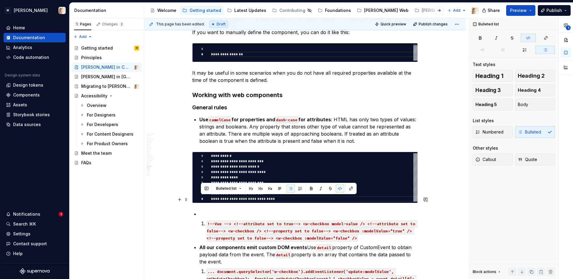
drag, startPoint x: 368, startPoint y: 224, endPoint x: 196, endPoint y: 201, distance: 173.0
click at [199, 210] on li "!--Vue --> <!--attribute set to true--> <w-checkbox model-value /> <!--attribut…" at bounding box center [308, 225] width 218 height 31
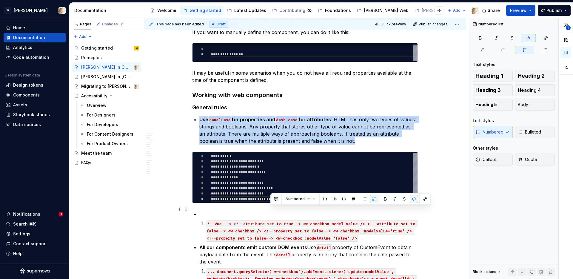
drag, startPoint x: 372, startPoint y: 223, endPoint x: 270, endPoint y: 209, distance: 102.8
click at [270, 220] on p "!--Vue --> <!--attribute set to true--> <w-checkbox model-value /> <!--attribut…" at bounding box center [311, 230] width 211 height 21
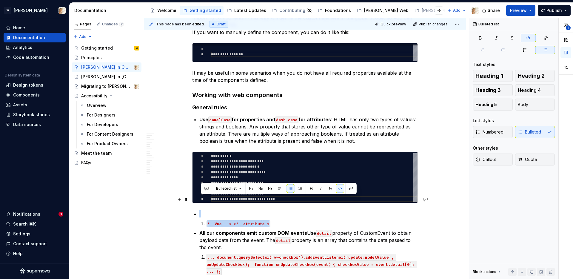
drag, startPoint x: 276, startPoint y: 209, endPoint x: 202, endPoint y: 202, distance: 74.0
click at [202, 210] on li "!--Vue --> <!--attribute s" at bounding box center [308, 218] width 218 height 17
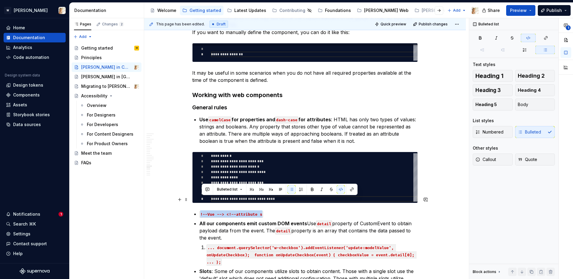
drag, startPoint x: 269, startPoint y: 199, endPoint x: 198, endPoint y: 199, distance: 71.3
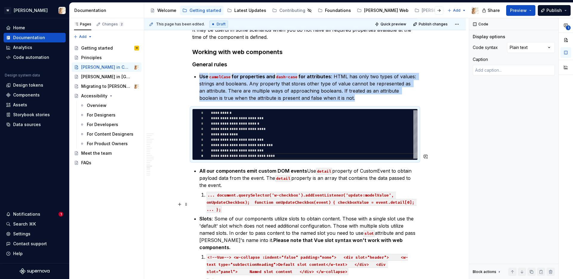
scroll to position [1244, 0]
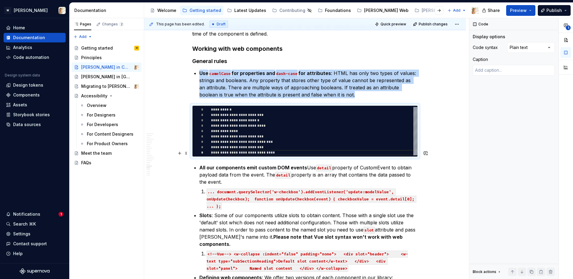
click at [236, 167] on p "All our components emit custom DOM events Use detail property of CustomEvent to…" at bounding box center [308, 174] width 218 height 21
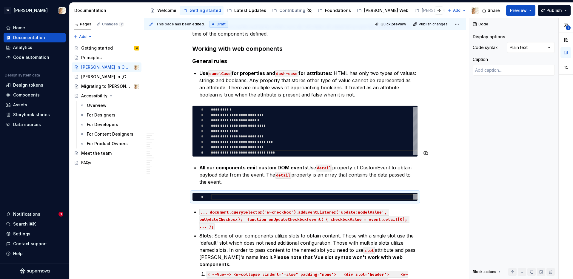
type textarea "*"
type textarea "**********"
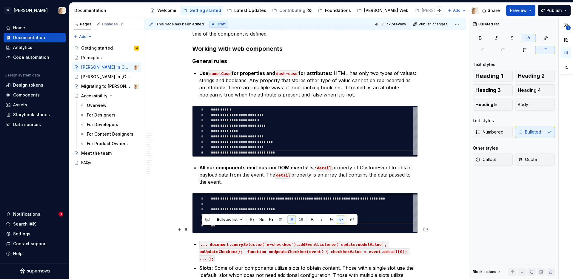
drag, startPoint x: 212, startPoint y: 245, endPoint x: 197, endPoint y: 232, distance: 20.3
click at [199, 231] on li "... document.querySelector('w-checkbox').addEventListener('update:modelValue', …" at bounding box center [308, 250] width 218 height 21
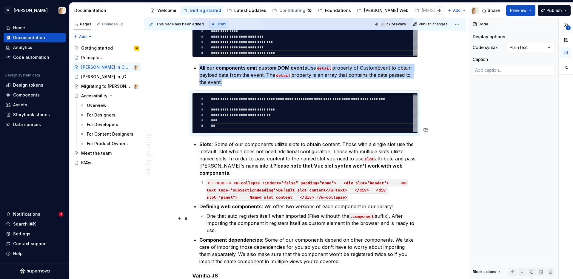
scroll to position [1346, 0]
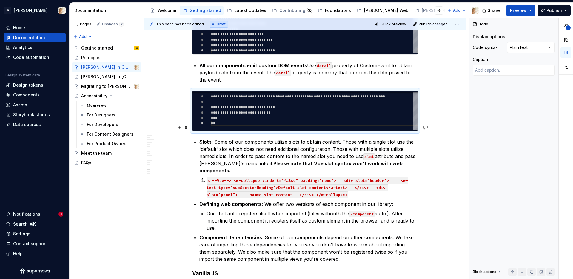
click at [400, 150] on p "Slots : Some of our components utilize slots to obtain content. Those with a si…" at bounding box center [308, 156] width 218 height 36
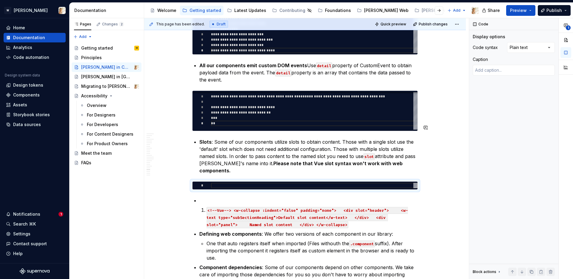
type textarea "*"
type textarea "**********"
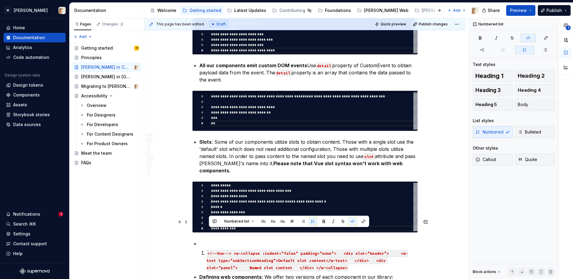
drag, startPoint x: 312, startPoint y: 245, endPoint x: 209, endPoint y: 224, distance: 105.3
click at [209, 231] on li "<!--Vue--> <w-collapse :indent="false" padding="none"> <div slot="header"> <w-t…" at bounding box center [308, 255] width 218 height 31
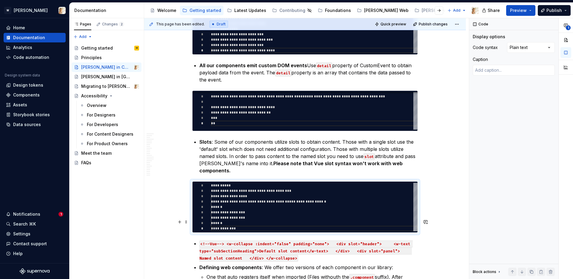
click at [252, 231] on p "<!--Vue--> <w-collapse :indent="false" padding="none"> <div slot="header"> <w-t…" at bounding box center [308, 250] width 218 height 21
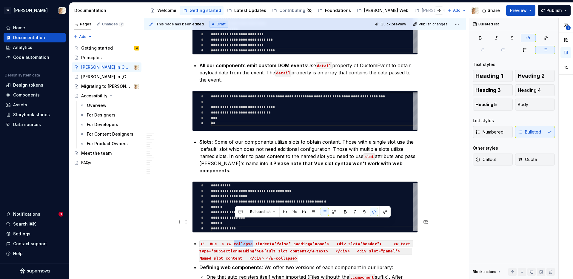
click at [252, 231] on p "<!--Vue--> <w-collapse :indent="false" padding="none"> <div slot="header"> <w-t…" at bounding box center [308, 250] width 218 height 21
drag, startPoint x: 301, startPoint y: 238, endPoint x: 228, endPoint y: 221, distance: 75.0
click at [228, 231] on code "<!--Vue--> <w- :indent="false" padding="none"> <div slot="header"> <w-text type…" at bounding box center [305, 250] width 212 height 21
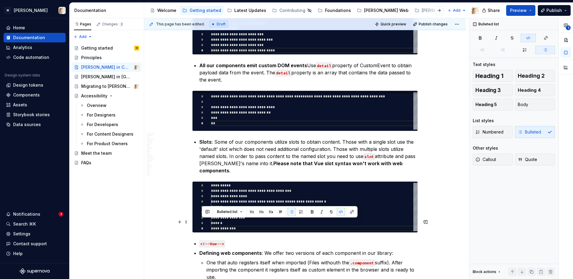
drag, startPoint x: 232, startPoint y: 223, endPoint x: 203, endPoint y: 221, distance: 29.3
click at [203, 231] on p "<!--Vue-->" at bounding box center [308, 243] width 218 height 7
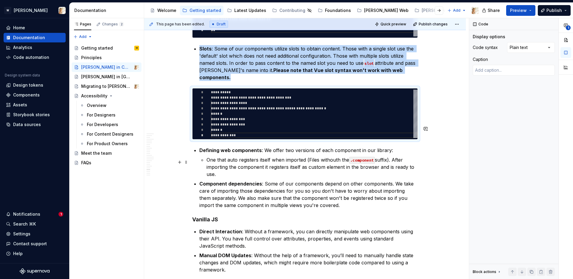
scroll to position [1393, 0]
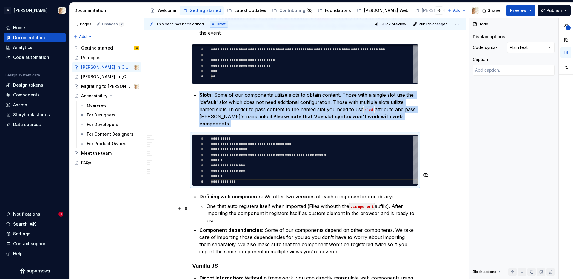
click at [225, 202] on p "One that auto registers itself when imported (Files withouth the .component suf…" at bounding box center [311, 212] width 211 height 21
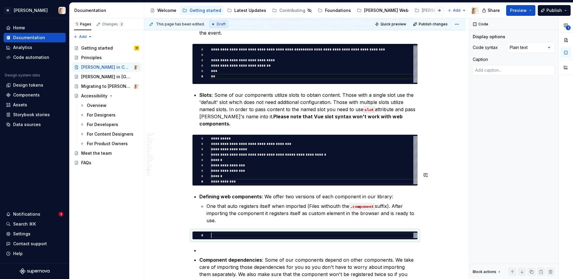
type textarea "*"
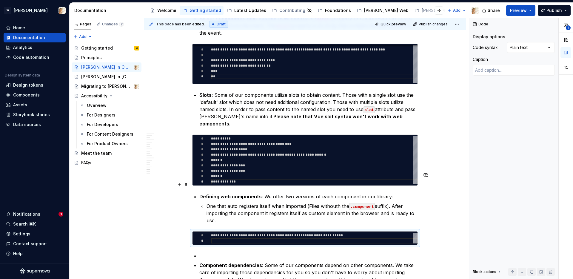
type textarea "**********"
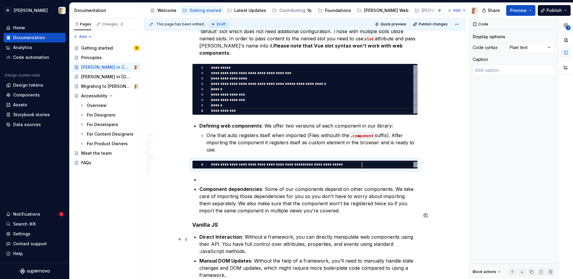
scroll to position [1469, 0]
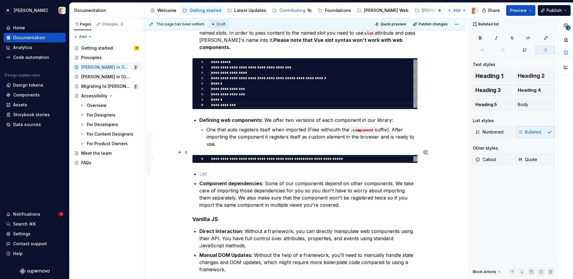
click at [201, 170] on p at bounding box center [308, 173] width 218 height 7
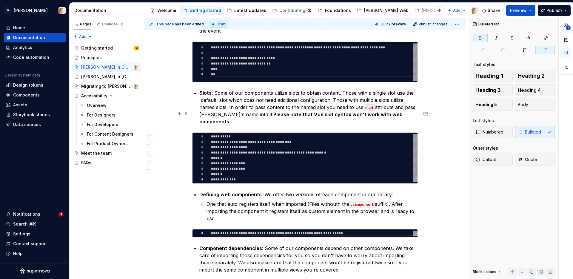
scroll to position [1398, 0]
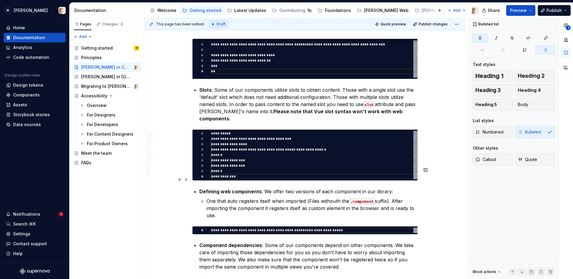
click at [222, 197] on p "One that auto registers itself when imported (Files withouth the .component suf…" at bounding box center [311, 207] width 211 height 21
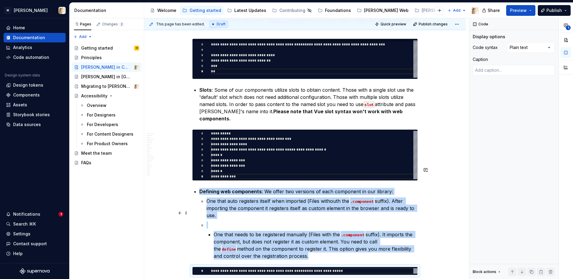
click at [214, 221] on li "One that needs to be registered manually (Files with the .component suffix). It…" at bounding box center [311, 240] width 211 height 38
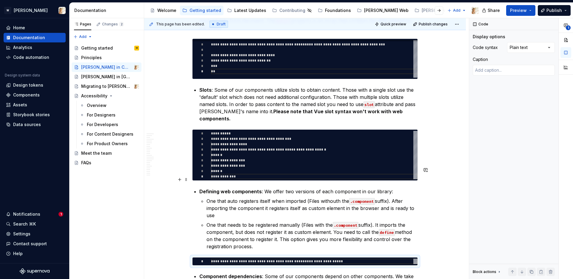
click at [220, 197] on p "One that auto registers itself when imported (Files withouth the .component suf…" at bounding box center [311, 207] width 211 height 21
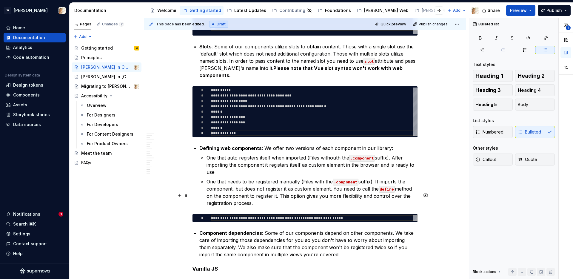
scroll to position [1440, 0]
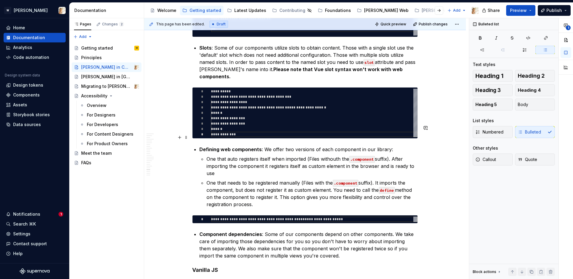
click at [227, 155] on p "One that auto registers itself when imported (Files withouth the .component suf…" at bounding box center [311, 165] width 211 height 21
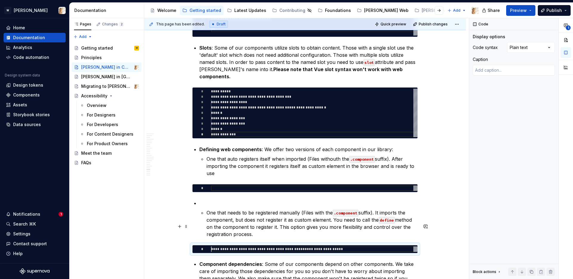
click at [213, 231] on div "**********" at bounding box center [314, 248] width 206 height 5
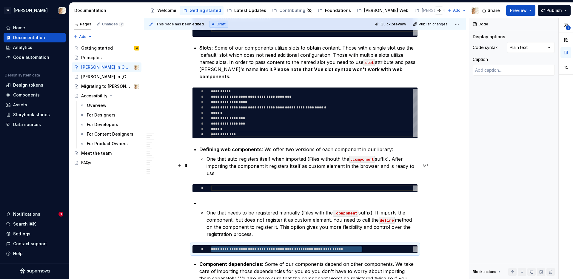
click at [217, 185] on div at bounding box center [314, 187] width 206 height 5
type textarea "*"
type textarea "**********"
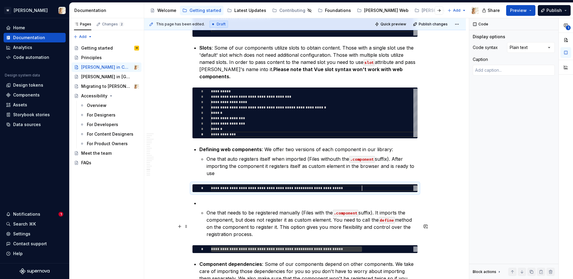
click at [217, 231] on div "**********" at bounding box center [314, 248] width 206 height 5
type textarea "*"
type textarea "**********"
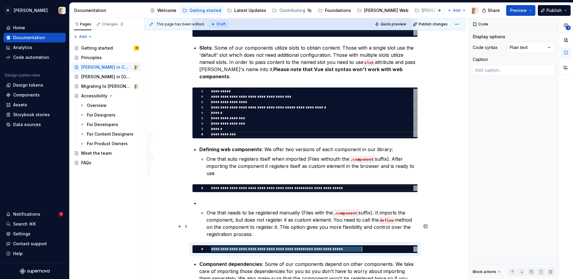
scroll to position [11, 32]
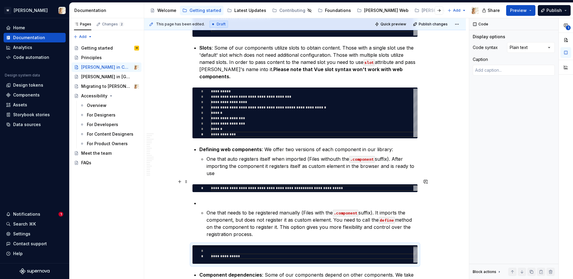
click at [207, 199] on p at bounding box center [308, 202] width 218 height 7
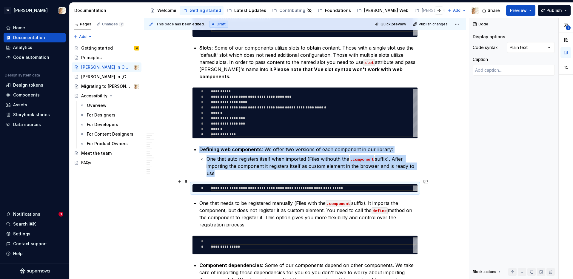
click at [202, 199] on p "One that needs to be registered manually (Files with the .component suffix). It…" at bounding box center [308, 213] width 218 height 29
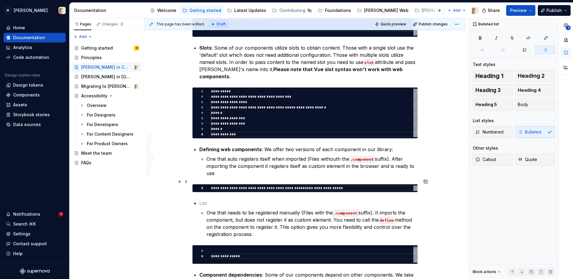
click at [203, 199] on p at bounding box center [308, 202] width 218 height 7
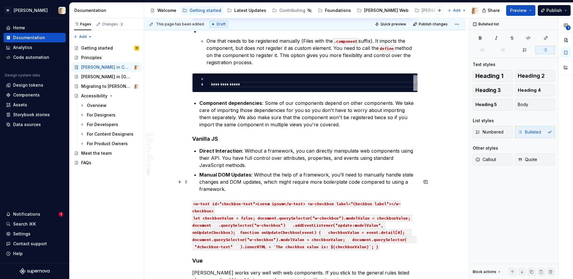
scroll to position [1616, 0]
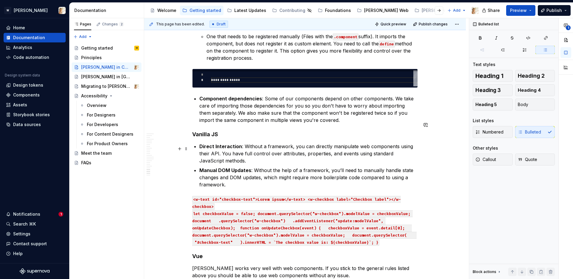
click at [237, 167] on p "Manual DOM Updates : Without the help of a framework, you’ll need to manually h…" at bounding box center [308, 177] width 218 height 21
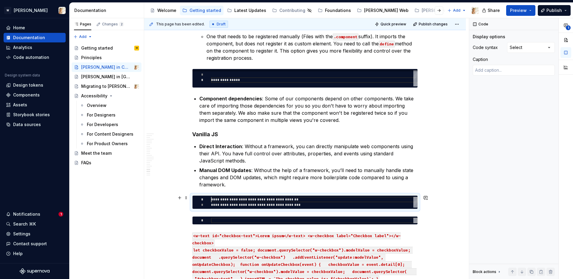
type textarea "*"
click at [216, 218] on div at bounding box center [314, 220] width 206 height 5
type textarea "**********"
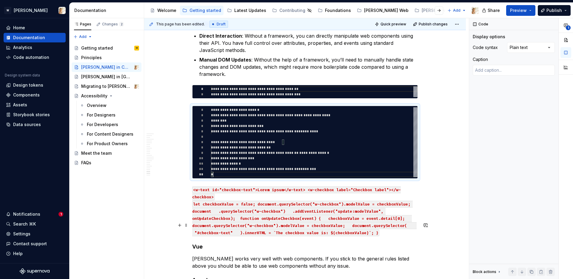
scroll to position [1743, 0]
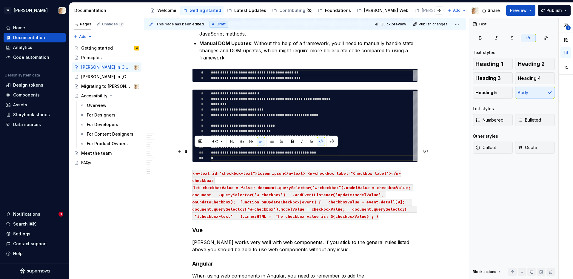
drag, startPoint x: 385, startPoint y: 196, endPoint x: 194, endPoint y: 153, distance: 195.2
click at [194, 169] on p "<w-text id="checkbox-text">Lorem ipsum</w-text> <w-checkbox label="Checkbox lab…" at bounding box center [305, 194] width 226 height 50
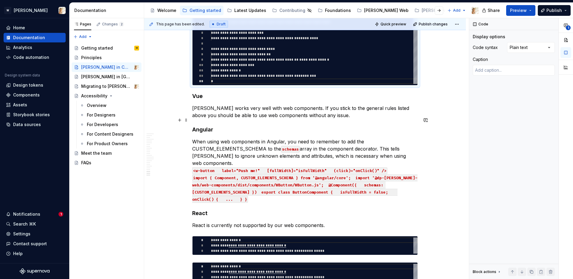
scroll to position [1824, 0]
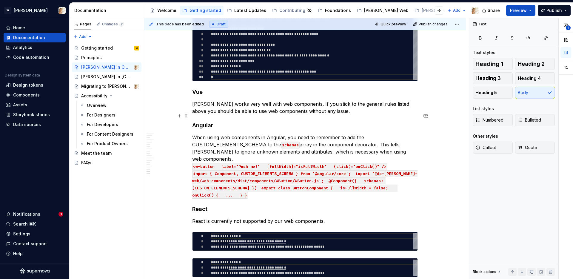
click at [409, 134] on p "When using web components in Angular, you need to remember to add the CUSTOM_EL…" at bounding box center [305, 166] width 226 height 64
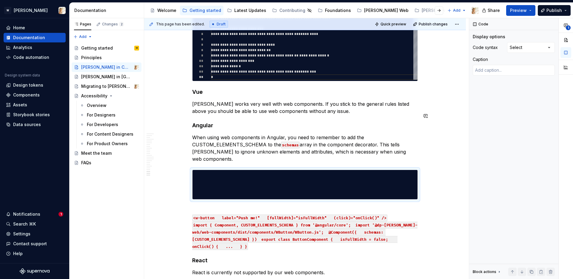
scroll to position [0, 0]
type textarea "*"
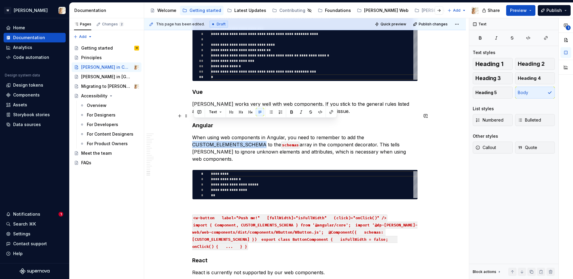
drag, startPoint x: 195, startPoint y: 122, endPoint x: 263, endPoint y: 125, distance: 69.0
click at [263, 134] on p "When using web components in Angular, you need to remember to add the CUSTOM_EL…" at bounding box center [305, 148] width 226 height 29
click at [329, 110] on button "button" at bounding box center [331, 112] width 8 height 8
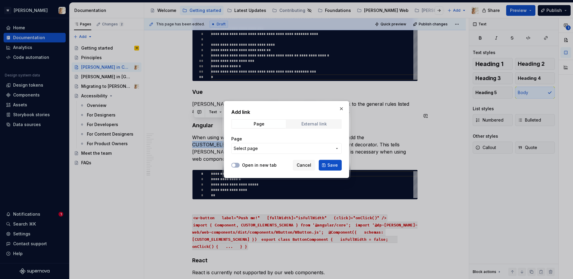
click at [308, 126] on div "External link" at bounding box center [313, 123] width 25 height 5
click at [240, 165] on div "Open in new tab" at bounding box center [253, 165] width 45 height 6
click at [236, 166] on button "Open in new tab" at bounding box center [235, 165] width 8 height 5
click at [245, 150] on input "URL" at bounding box center [286, 148] width 110 height 11
paste input "https://angular.dev/api/core/CUSTOM_ELEMENTS_SCHEMA"
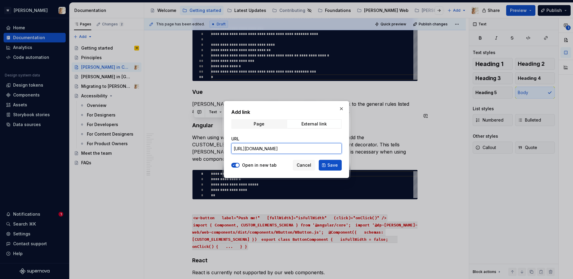
scroll to position [0, 13]
type input "https://angular.dev/api/core/CUSTOM_ELEMENTS_SCHEMA"
click at [328, 164] on span "Save" at bounding box center [332, 165] width 10 height 6
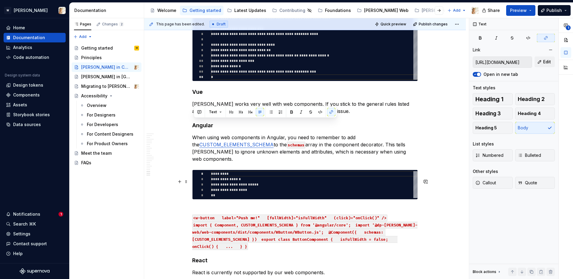
click at [257, 220] on p "<w-button label="Push me!" [fullWidth]="isFullWidth" (click)="onClick()" /> imp…" at bounding box center [305, 227] width 226 height 43
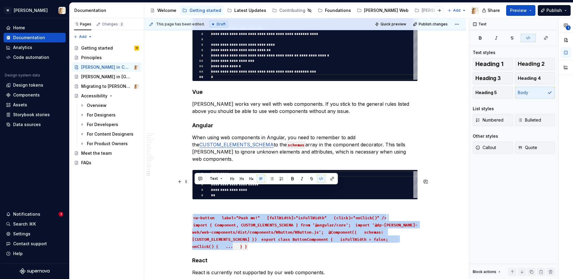
drag, startPoint x: 257, startPoint y: 217, endPoint x: 195, endPoint y: 187, distance: 69.1
click at [195, 206] on p "<w-button label="Push me!" [fullWidth]="isFullWidth" (click)="onClick()" /> imp…" at bounding box center [305, 227] width 226 height 43
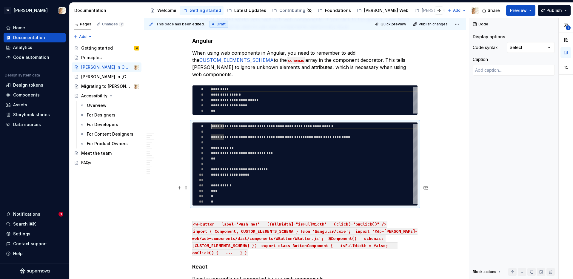
scroll to position [1925, 0]
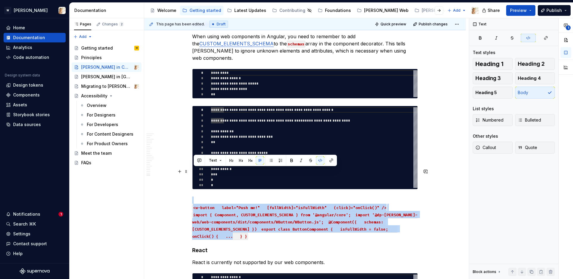
drag, startPoint x: 259, startPoint y: 207, endPoint x: 210, endPoint y: 171, distance: 60.8
click at [210, 196] on p "<w-button label="Push me!" [fullWidth]="isFullWidth" (click)="onClick()" /> imp…" at bounding box center [305, 217] width 226 height 43
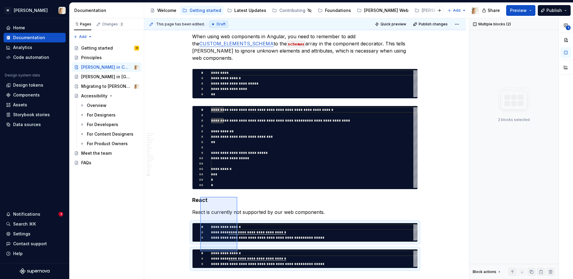
drag, startPoint x: 237, startPoint y: 251, endPoint x: 200, endPoint y: 197, distance: 65.7
click at [200, 197] on div "This page has been edited. Draft Quick preview Publish changes Watson in Code E…" at bounding box center [306, 148] width 325 height 261
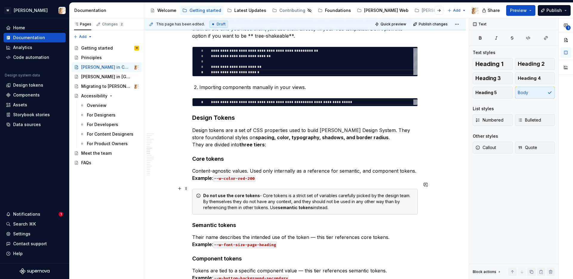
scroll to position [530, 0]
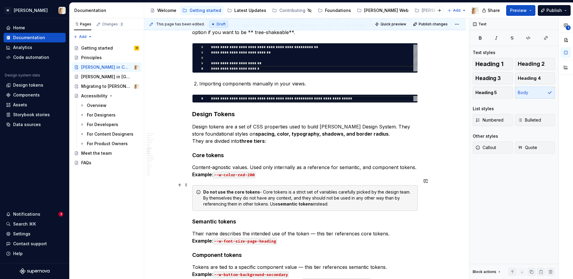
click at [225, 190] on div "Do not use the core tokens - Core tokens is a strict set of variables carefully…" at bounding box center [308, 198] width 211 height 18
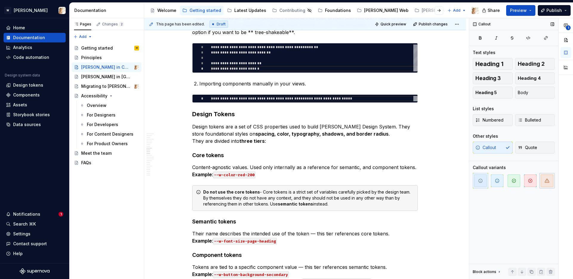
click at [451, 182] on icon "button" at bounding box center [547, 180] width 5 height 5
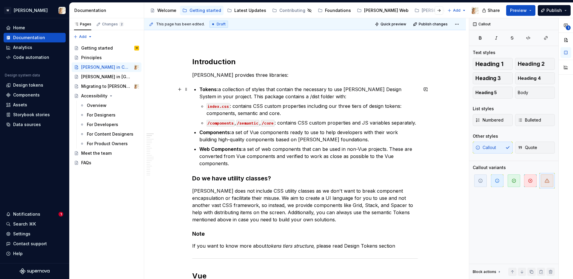
scroll to position [0, 0]
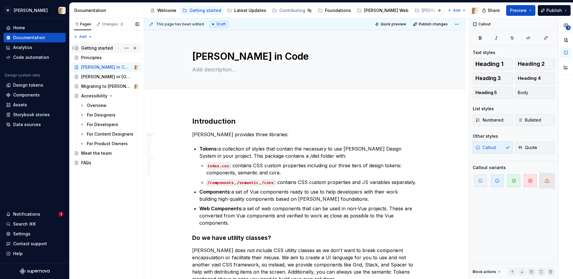
click at [101, 49] on div "Getting started" at bounding box center [97, 48] width 32 height 6
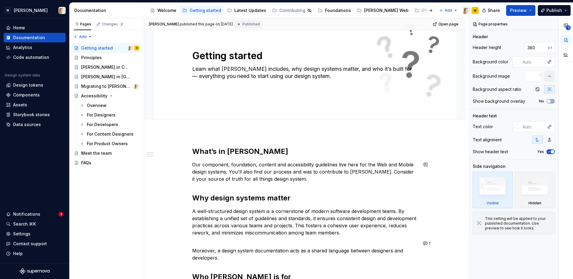
scroll to position [26, 0]
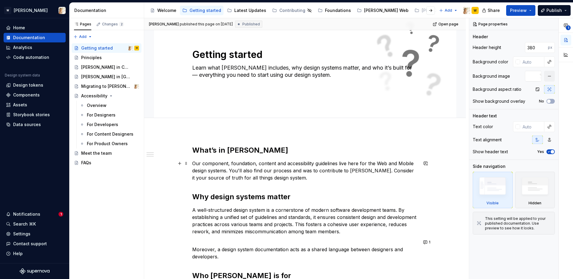
type textarea "*"
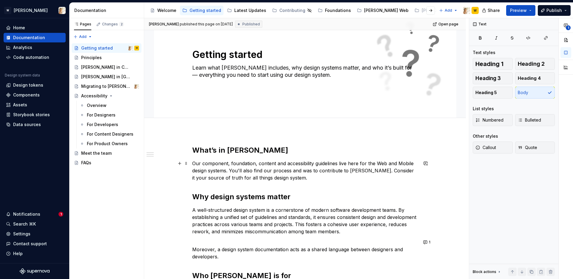
click at [312, 172] on p "Our component, foundation, content and accessibility guidelines live here for t…" at bounding box center [305, 170] width 226 height 21
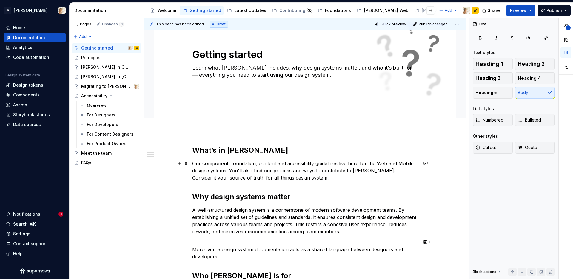
type textarea "*"
click at [451, 8] on button "Publish" at bounding box center [554, 10] width 33 height 11
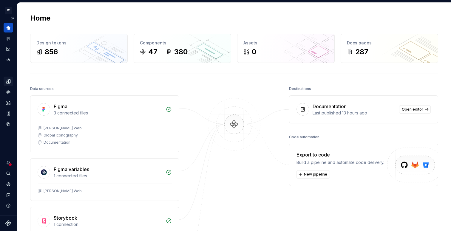
click at [8, 80] on icon "Design tokens" at bounding box center [8, 81] width 5 height 5
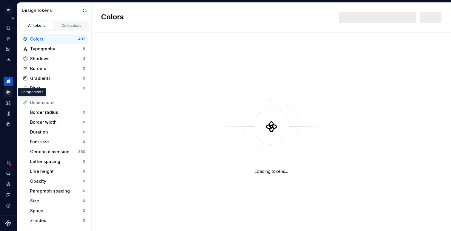
click at [10, 93] on icon "Components" at bounding box center [8, 92] width 4 height 4
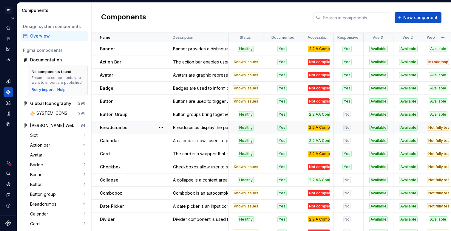
click at [147, 126] on div "Breadcrumbs" at bounding box center [134, 128] width 69 height 6
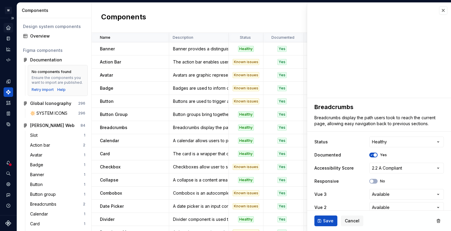
click at [7, 26] on icon "Home" at bounding box center [8, 27] width 5 height 5
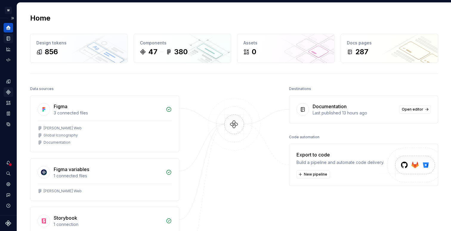
click at [7, 39] on icon "Documentation" at bounding box center [8, 39] width 3 height 4
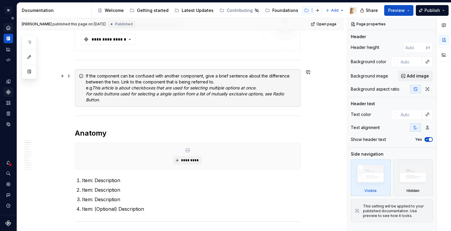
scroll to position [25, 0]
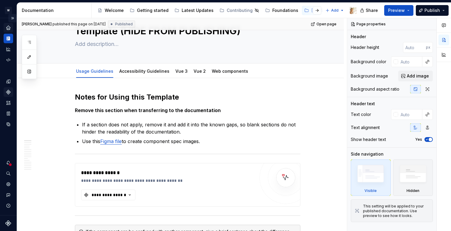
click at [11, 19] on button "Expand sidebar" at bounding box center [12, 18] width 8 height 8
type textarea "*"
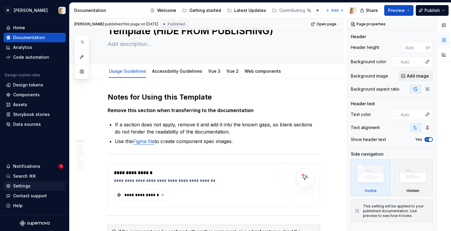
click at [22, 187] on div "Settings" at bounding box center [21, 186] width 17 height 6
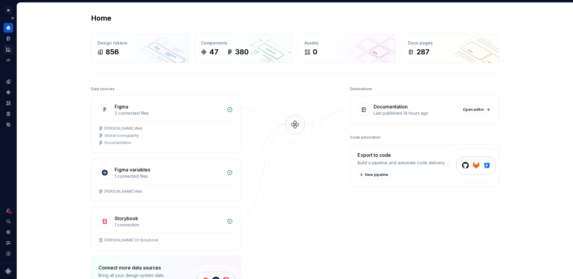
click at [7, 50] on icon "Analytics" at bounding box center [8, 49] width 5 height 5
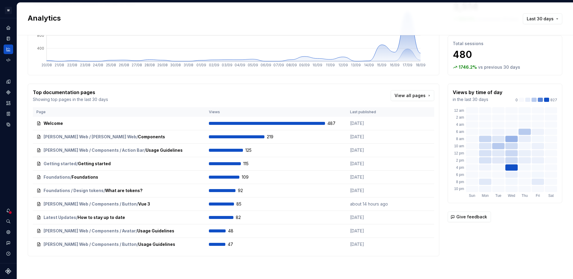
scroll to position [58, 0]
click at [8, 231] on icon "Settings" at bounding box center [8, 231] width 1 height 1
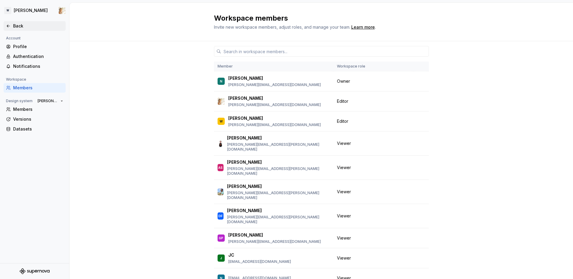
click at [7, 26] on icon at bounding box center [8, 26] width 3 height 2
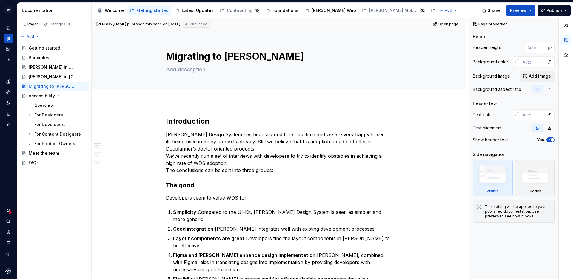
type textarea "*"
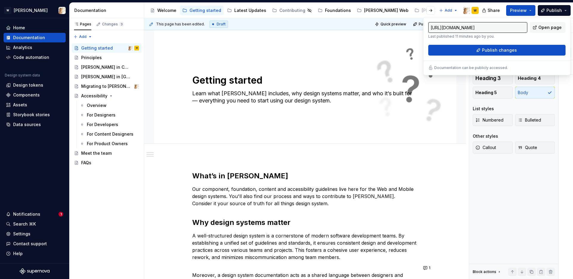
scroll to position [26, 0]
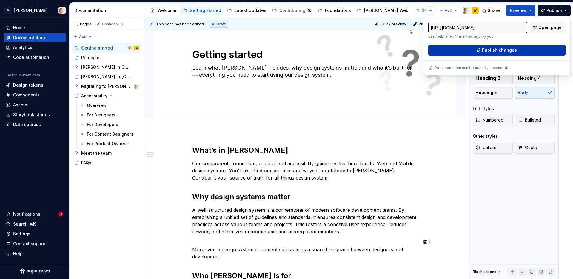
click at [505, 49] on span "Publish changes" at bounding box center [499, 50] width 35 height 6
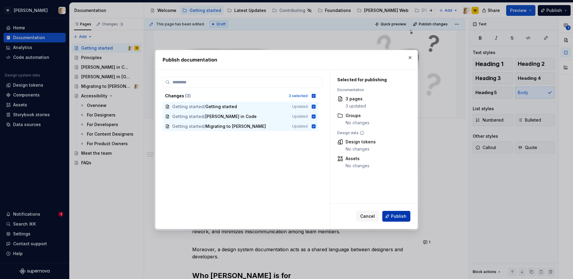
click at [402, 213] on span "Publish" at bounding box center [399, 216] width 16 height 6
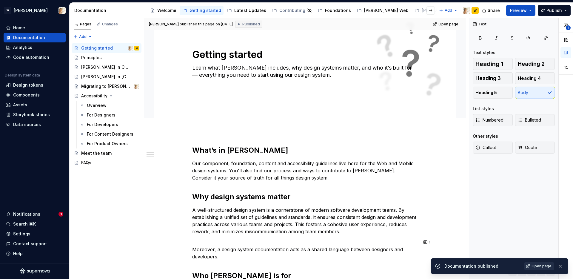
click at [531, 265] on link "Open page" at bounding box center [539, 266] width 30 height 8
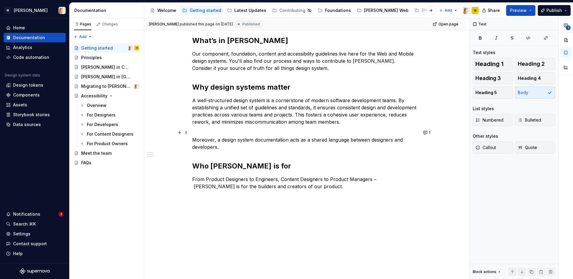
scroll to position [147, 0]
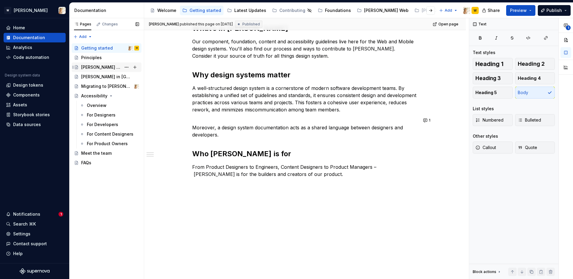
click at [98, 68] on div "[PERSON_NAME] in Code" at bounding box center [101, 67] width 40 height 6
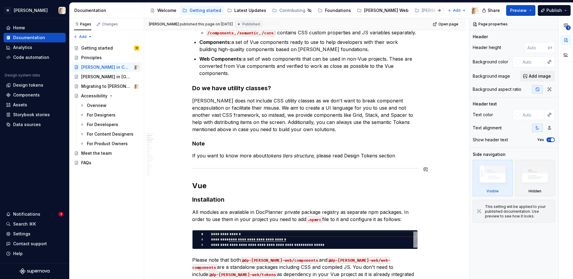
scroll to position [168, 0]
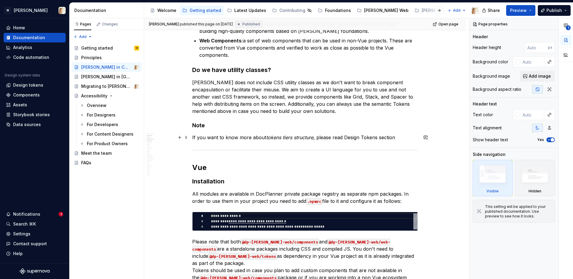
type textarea "*"
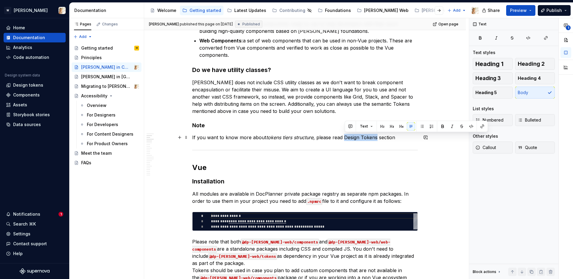
drag, startPoint x: 345, startPoint y: 138, endPoint x: 377, endPoint y: 138, distance: 32.5
click at [377, 138] on p "If you want to know more about tokens tiers structure , please read Design Toke…" at bounding box center [305, 137] width 226 height 7
click at [481, 125] on button "button" at bounding box center [482, 126] width 8 height 8
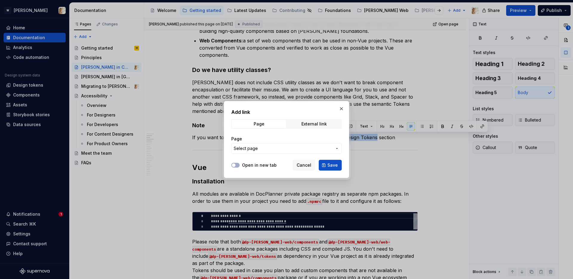
click at [257, 148] on span "Select page" at bounding box center [283, 148] width 98 height 6
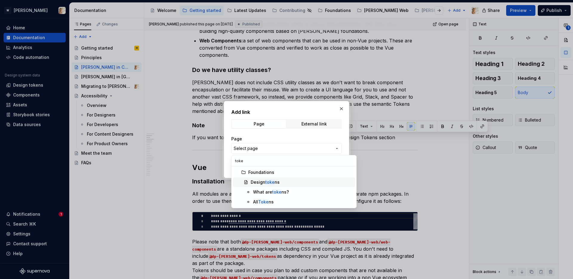
type input "toke"
click at [270, 182] on mark "toke" at bounding box center [269, 181] width 9 height 5
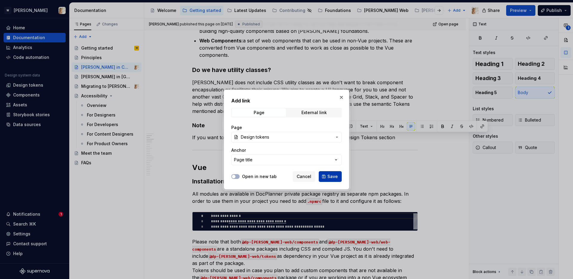
click at [329, 176] on span "Save" at bounding box center [332, 176] width 10 height 6
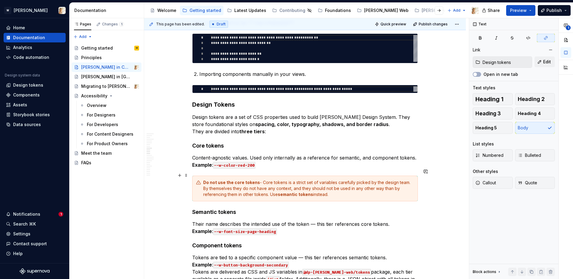
scroll to position [541, 0]
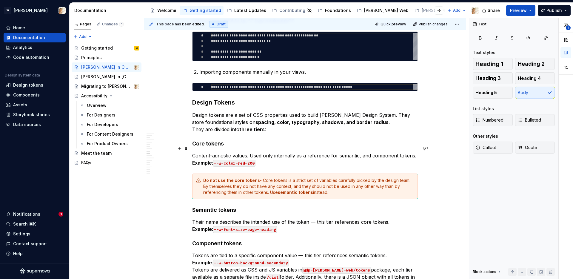
click at [194, 160] on strong "Example" at bounding box center [202, 163] width 20 height 6
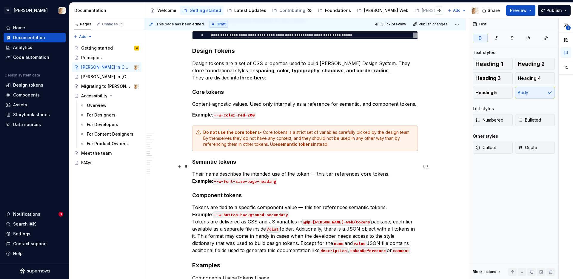
scroll to position [613, 0]
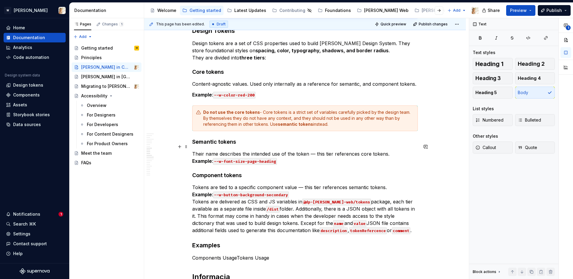
click at [195, 158] on strong "Example" at bounding box center [202, 161] width 20 height 6
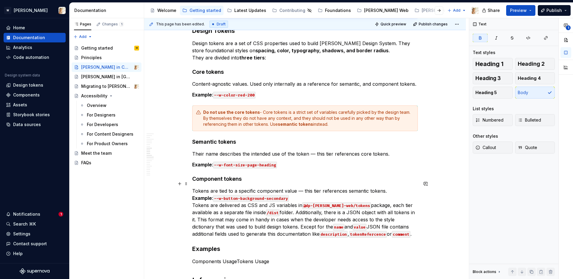
click at [194, 195] on strong "Example" at bounding box center [202, 198] width 20 height 6
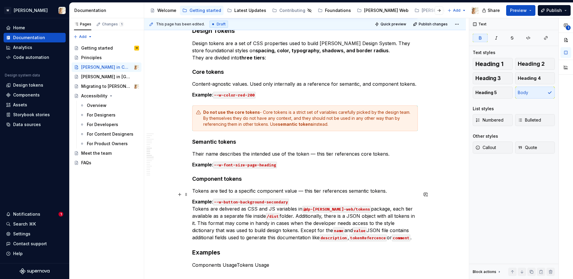
click at [194, 199] on p "Example : --w-button-background-secondary Tokens are delivered as CSS and JS va…" at bounding box center [305, 219] width 226 height 43
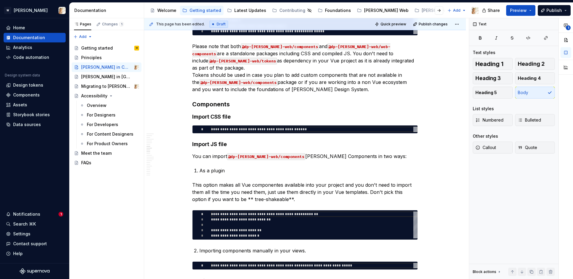
scroll to position [0, 0]
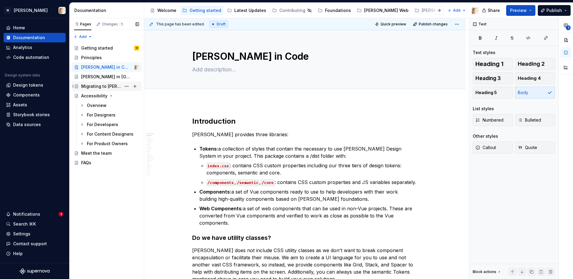
click at [110, 87] on div "Migrating to [PERSON_NAME]" at bounding box center [101, 86] width 40 height 6
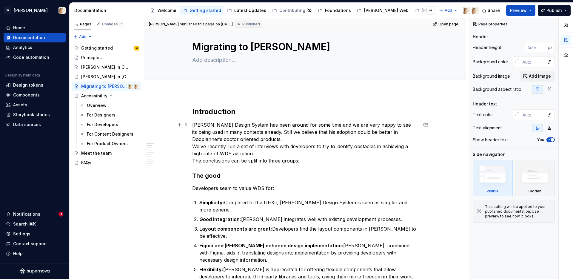
scroll to position [10, 0]
click at [194, 145] on p "[PERSON_NAME] Design System has been around for some time and we are very happy…" at bounding box center [305, 142] width 226 height 43
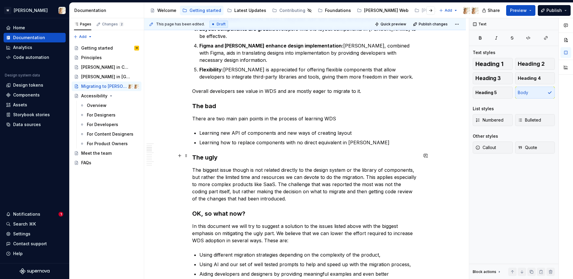
type textarea "*"
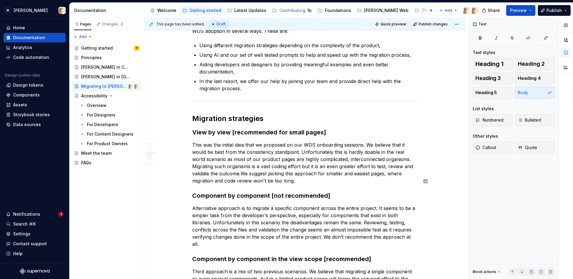
scroll to position [426, 0]
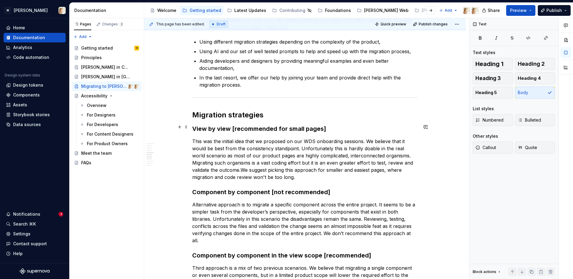
click at [194, 150] on p "This was the initial idea that we proposed on our WDS onboarding sessions. We b…" at bounding box center [305, 159] width 226 height 43
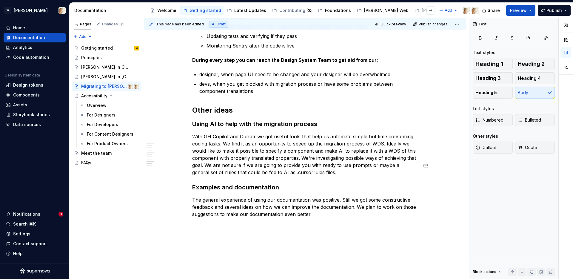
scroll to position [849, 0]
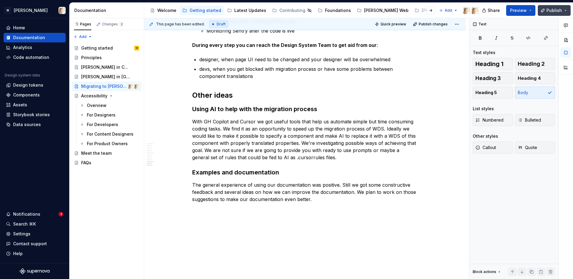
click at [556, 11] on span "Publish" at bounding box center [554, 10] width 16 height 6
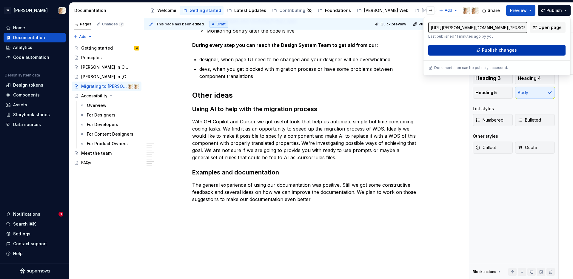
click at [491, 50] on span "Publish changes" at bounding box center [499, 50] width 35 height 6
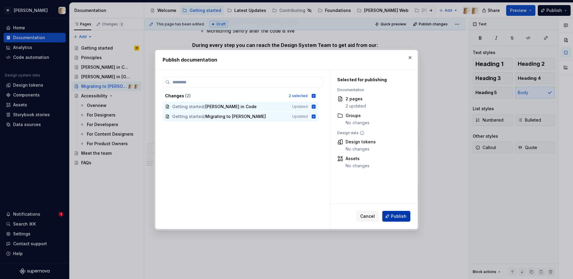
click at [395, 216] on span "Publish" at bounding box center [399, 216] width 16 height 6
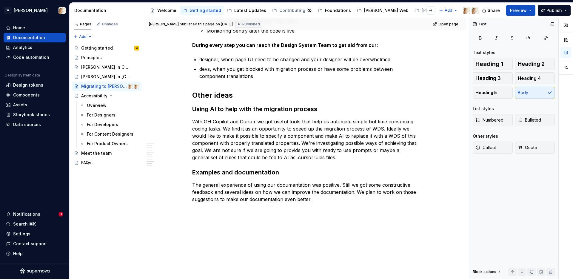
type textarea "*"
